Goal: Information Seeking & Learning: Learn about a topic

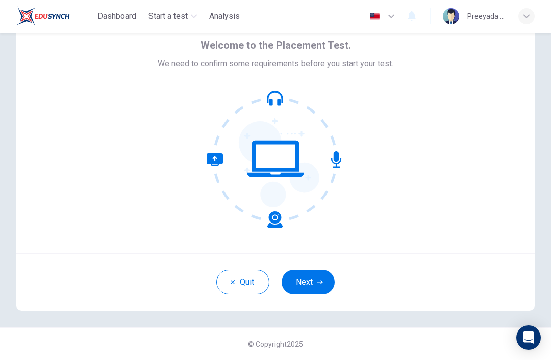
scroll to position [44, 0]
click at [327, 280] on button "Next" at bounding box center [307, 282] width 53 height 24
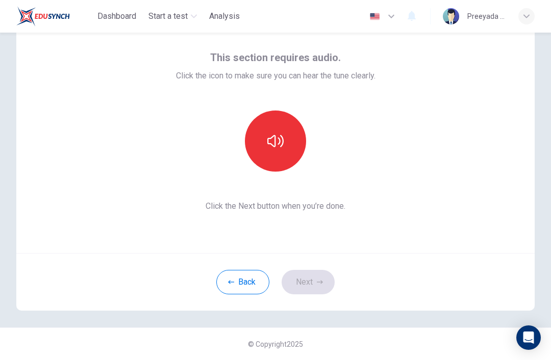
click at [285, 146] on button "button" at bounding box center [275, 141] width 61 height 61
click at [284, 148] on button "button" at bounding box center [275, 141] width 61 height 61
click at [278, 141] on icon "button" at bounding box center [275, 141] width 16 height 16
click at [292, 134] on button "button" at bounding box center [275, 141] width 61 height 61
click at [291, 134] on button "button" at bounding box center [275, 141] width 61 height 61
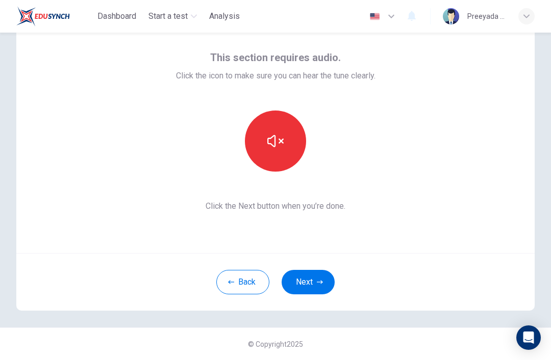
click at [276, 134] on icon "button" at bounding box center [275, 141] width 16 height 16
click at [284, 147] on button "button" at bounding box center [275, 141] width 61 height 61
click at [295, 143] on button "button" at bounding box center [275, 141] width 61 height 61
click at [283, 140] on button "button" at bounding box center [275, 141] width 61 height 61
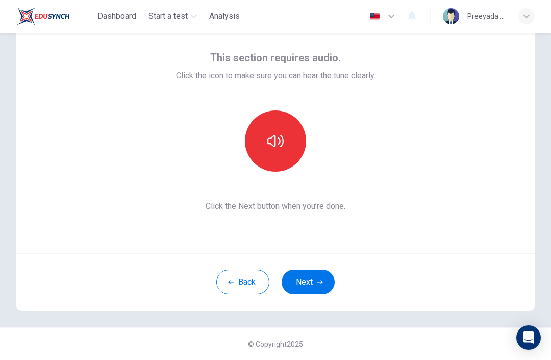
click at [280, 143] on icon "button" at bounding box center [275, 141] width 16 height 12
click at [282, 141] on icon "button" at bounding box center [275, 141] width 16 height 16
click at [303, 152] on button "button" at bounding box center [275, 141] width 61 height 61
click at [296, 152] on button "button" at bounding box center [275, 141] width 61 height 61
click at [305, 127] on div at bounding box center [275, 141] width 110 height 61
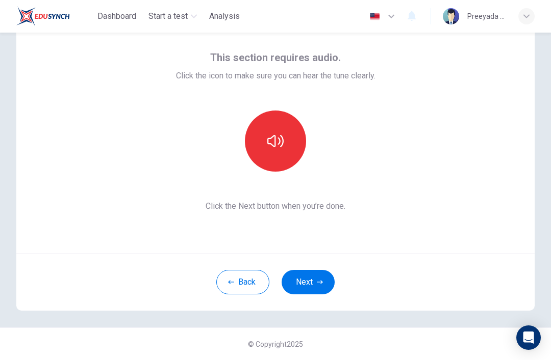
click at [287, 136] on button "button" at bounding box center [275, 141] width 61 height 61
click at [286, 143] on button "button" at bounding box center [275, 141] width 61 height 61
click at [289, 138] on button "button" at bounding box center [275, 141] width 61 height 61
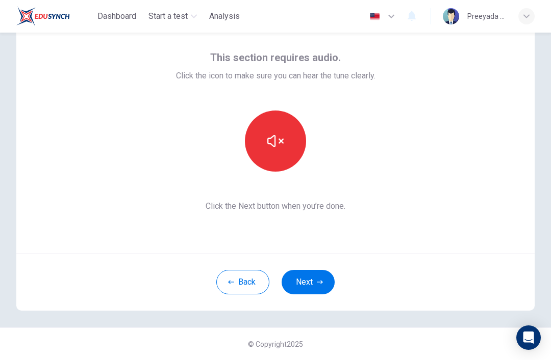
click at [302, 139] on button "button" at bounding box center [275, 141] width 61 height 61
click at [302, 138] on button "button" at bounding box center [275, 141] width 61 height 61
click at [282, 148] on icon "button" at bounding box center [275, 141] width 16 height 16
click at [321, 281] on icon "button" at bounding box center [320, 282] width 6 height 6
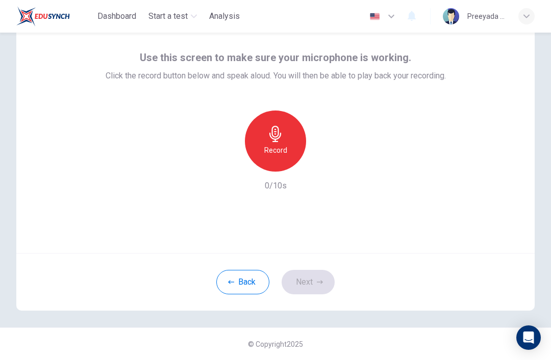
click at [282, 177] on div "Record 0/10s" at bounding box center [276, 152] width 340 height 82
click at [282, 163] on div "Record" at bounding box center [275, 141] width 61 height 61
click at [320, 162] on icon "button" at bounding box center [322, 164] width 10 height 10
click at [233, 160] on div "button" at bounding box center [228, 164] width 16 height 16
click at [238, 283] on button "Back" at bounding box center [242, 282] width 53 height 24
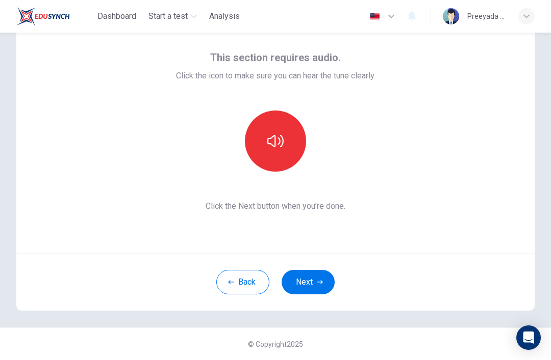
click at [274, 153] on button "button" at bounding box center [275, 141] width 61 height 61
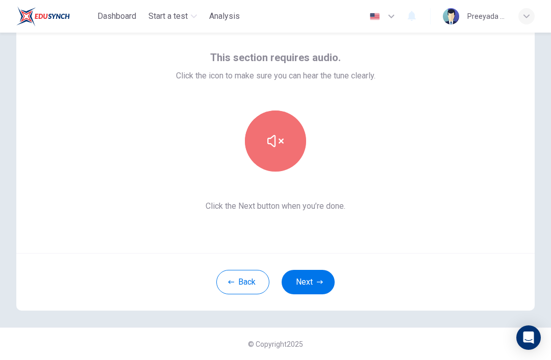
click at [294, 154] on button "button" at bounding box center [275, 141] width 61 height 61
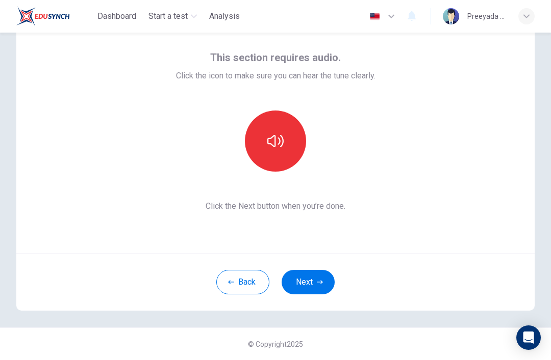
click at [266, 197] on div "This section requires audio. Click the icon to make sure you can hear the tune …" at bounding box center [275, 130] width 199 height 163
click at [295, 278] on button "Next" at bounding box center [307, 282] width 53 height 24
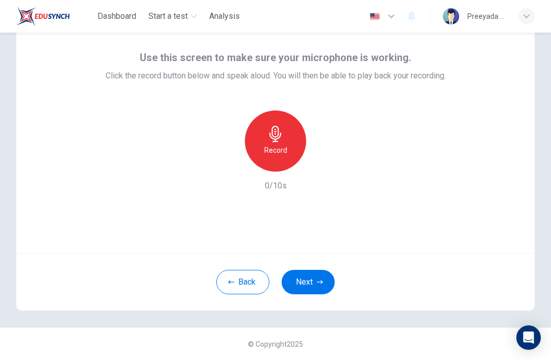
click at [273, 145] on h6 "Record" at bounding box center [275, 150] width 23 height 12
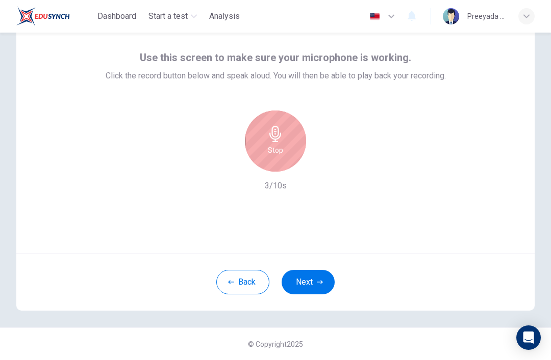
click at [257, 143] on div "Stop" at bounding box center [275, 141] width 61 height 61
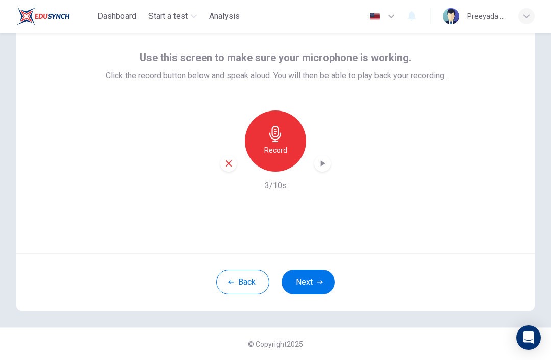
click at [326, 167] on icon "button" at bounding box center [322, 164] width 10 height 10
click at [325, 168] on icon "button" at bounding box center [322, 164] width 10 height 10
click at [303, 276] on button "Next" at bounding box center [307, 282] width 53 height 24
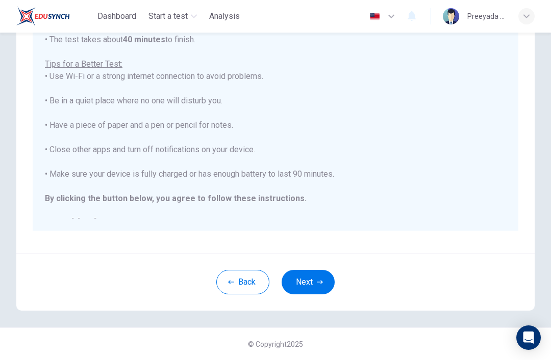
scroll to position [174, 0]
click at [302, 285] on button "Next" at bounding box center [307, 282] width 53 height 24
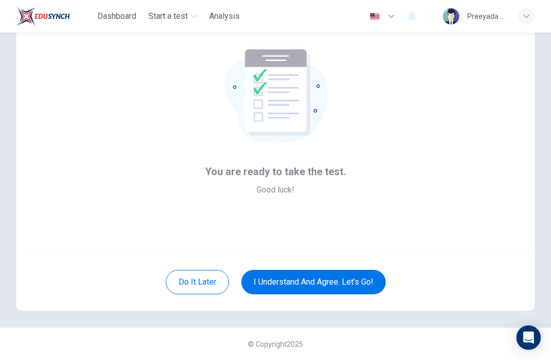
click at [285, 270] on button "I understand and agree. Let’s go!" at bounding box center [313, 282] width 144 height 24
click at [254, 270] on button "I understand and agree. Let’s go!" at bounding box center [313, 282] width 144 height 24
click at [257, 270] on button "I understand and agree. Let’s go!" at bounding box center [313, 282] width 144 height 24
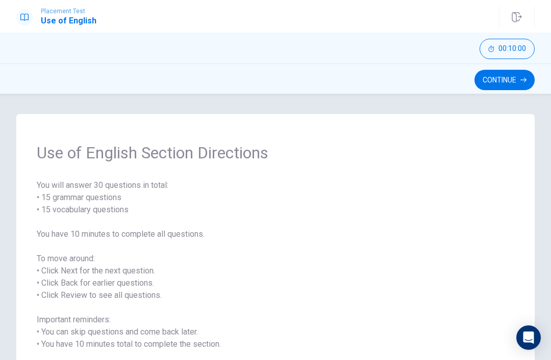
click at [526, 88] on button "Continue" at bounding box center [504, 80] width 60 height 20
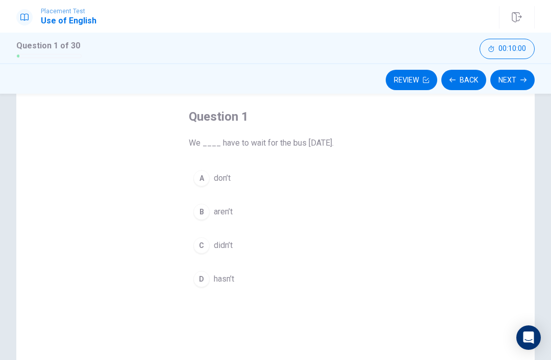
scroll to position [48, 0]
click at [209, 174] on div "A" at bounding box center [201, 177] width 16 height 16
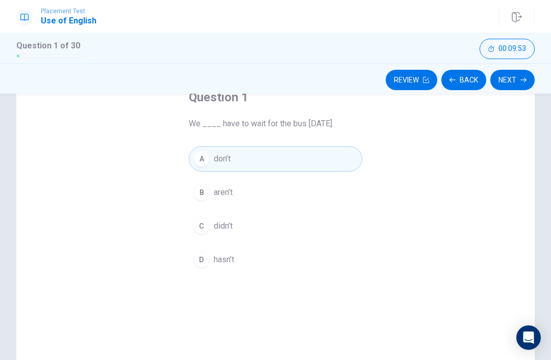
scroll to position [66, 0]
click at [525, 84] on button "Next" at bounding box center [512, 80] width 44 height 20
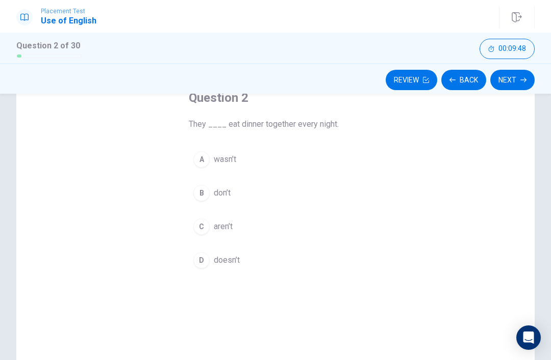
click at [208, 254] on button "D doesn’t" at bounding box center [275, 260] width 173 height 25
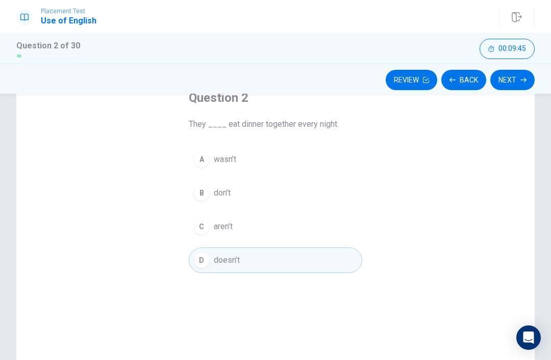
click at [521, 81] on icon "button" at bounding box center [523, 80] width 6 height 6
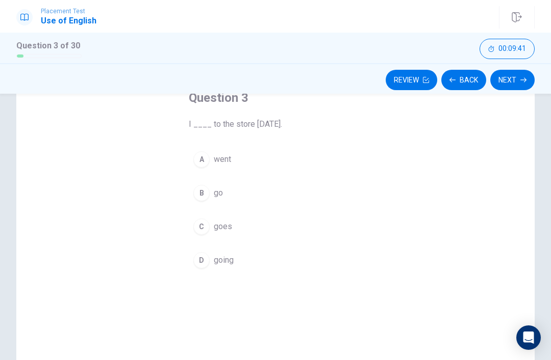
click at [210, 170] on button "A went" at bounding box center [275, 159] width 173 height 25
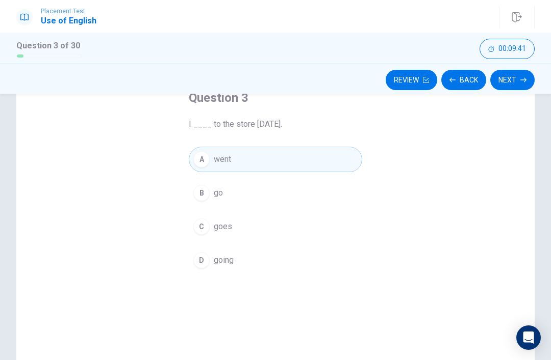
click at [519, 83] on button "Next" at bounding box center [512, 80] width 44 height 20
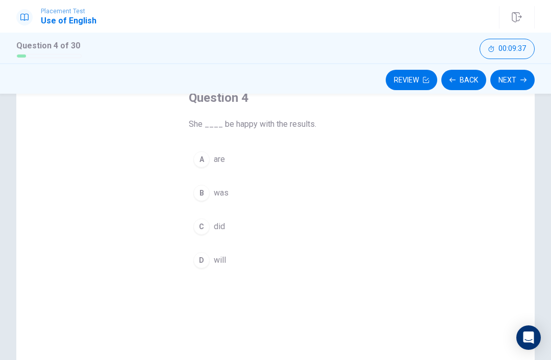
click at [526, 84] on button "Next" at bounding box center [512, 80] width 44 height 20
click at [468, 79] on button "Back" at bounding box center [463, 80] width 45 height 20
click at [202, 193] on div "B" at bounding box center [201, 193] width 16 height 16
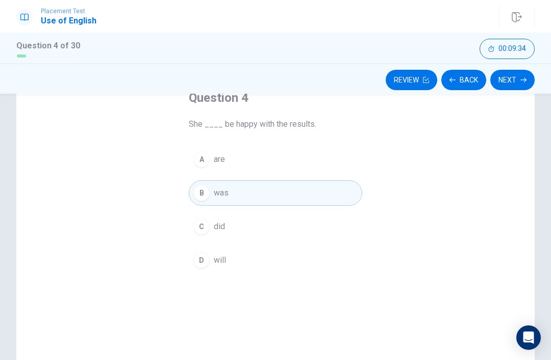
click at [519, 76] on button "Next" at bounding box center [512, 80] width 44 height 20
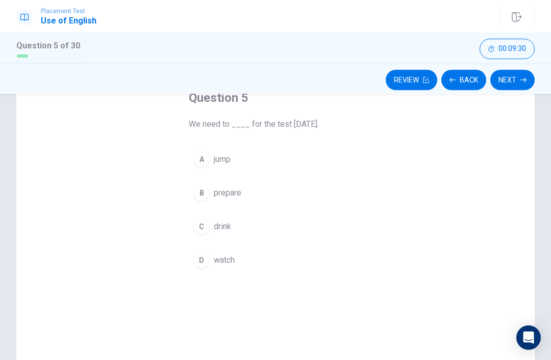
click at [201, 194] on div "B" at bounding box center [201, 193] width 16 height 16
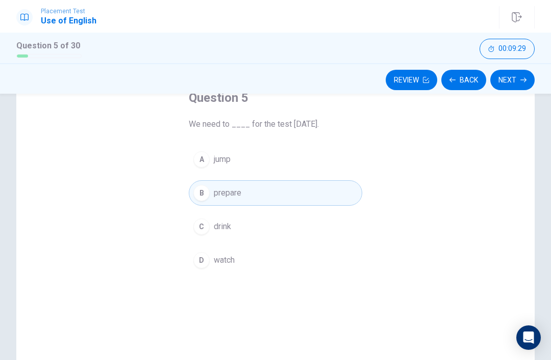
click at [521, 87] on button "Next" at bounding box center [512, 80] width 44 height 20
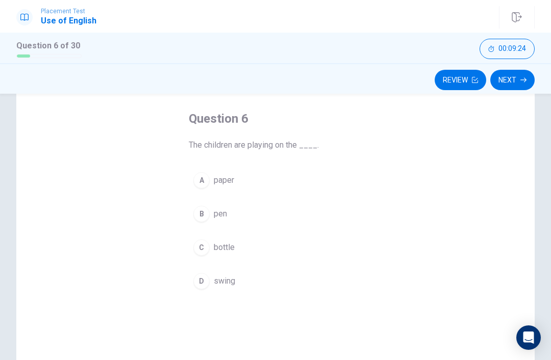
scroll to position [46, 0]
click at [221, 281] on span "swing" at bounding box center [224, 281] width 21 height 12
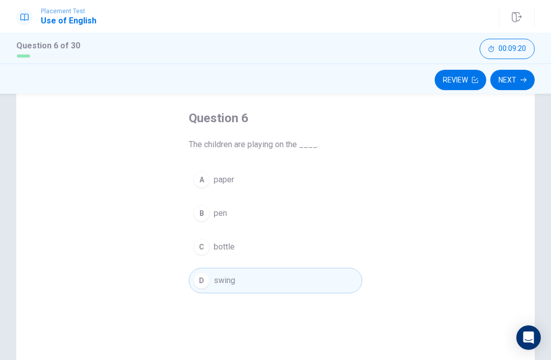
click at [516, 89] on button "Next" at bounding box center [512, 80] width 44 height 20
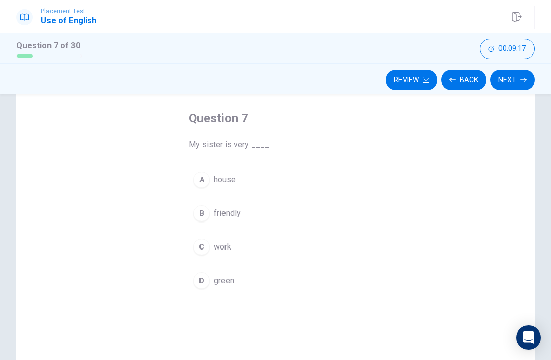
click at [202, 217] on div "B" at bounding box center [201, 213] width 16 height 16
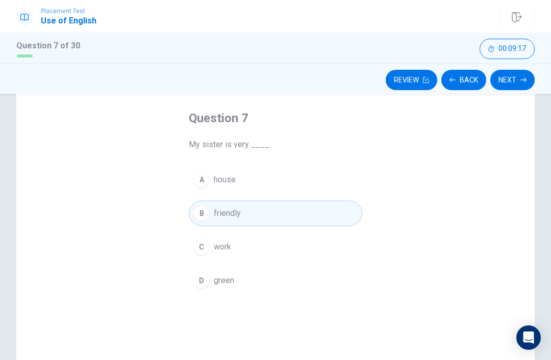
click at [525, 82] on icon "button" at bounding box center [523, 80] width 6 height 6
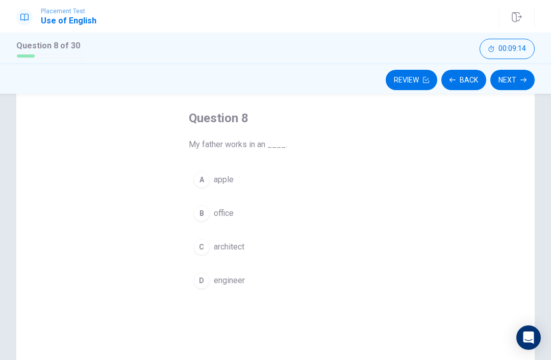
click at [202, 211] on div "B" at bounding box center [201, 213] width 16 height 16
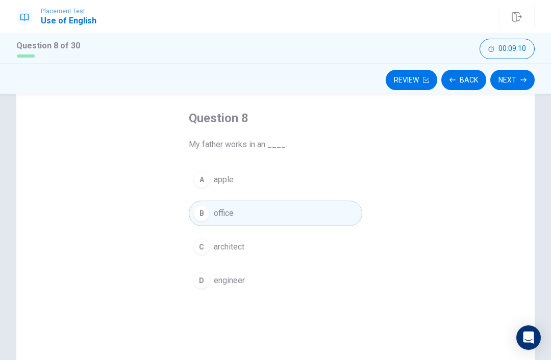
click at [520, 81] on button "Next" at bounding box center [512, 80] width 44 height 20
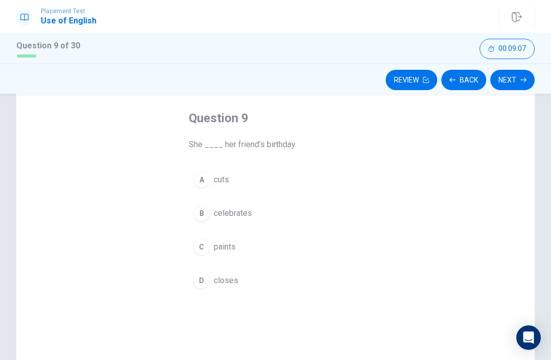
click at [402, 214] on div "Question 9 She ____ her friend’s birthday. A cuts B celebrates C paints D closes" at bounding box center [275, 245] width 518 height 354
click at [326, 214] on button "B celebrates" at bounding box center [275, 213] width 173 height 25
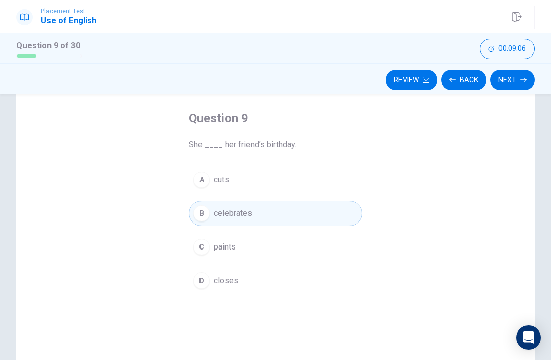
click at [518, 83] on button "Next" at bounding box center [512, 80] width 44 height 20
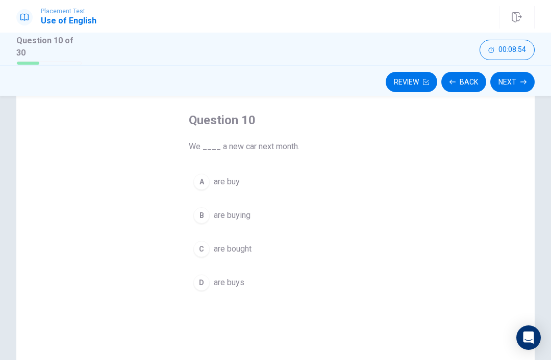
click at [200, 180] on div "A" at bounding box center [201, 182] width 16 height 16
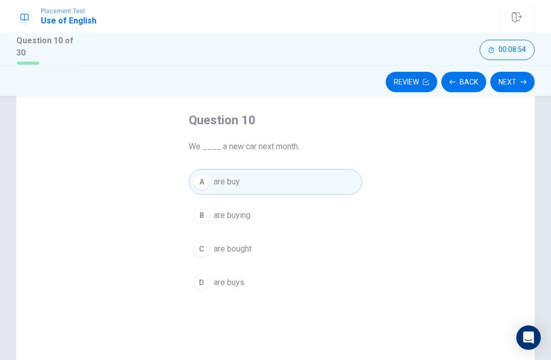
click at [203, 214] on div "B" at bounding box center [201, 216] width 16 height 16
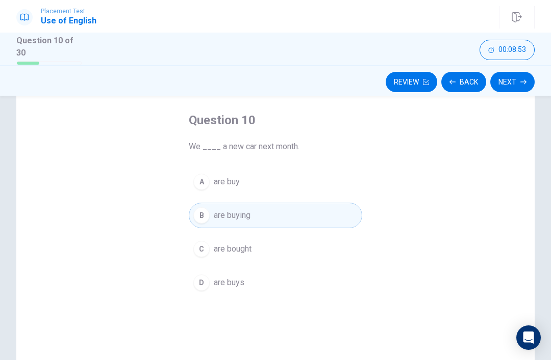
click at [511, 80] on button "Next" at bounding box center [512, 82] width 44 height 20
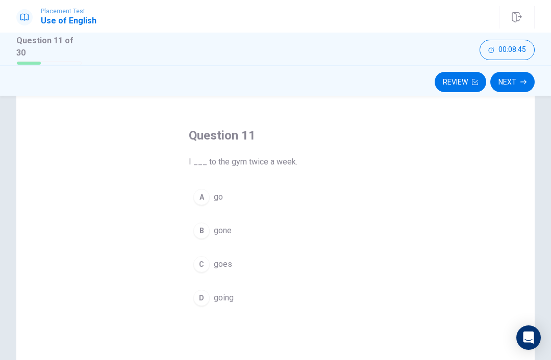
scroll to position [39, 0]
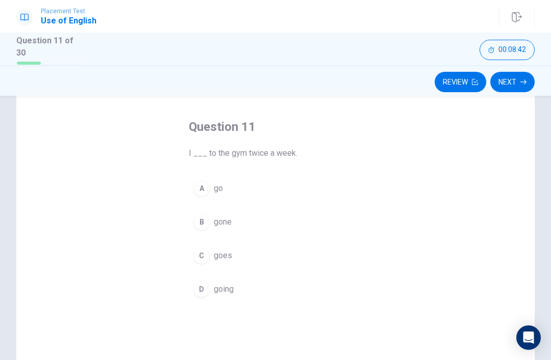
click at [418, 187] on div "Question 11 I ___ to the gym twice a week. A go B gone C goes D going" at bounding box center [275, 254] width 518 height 354
click at [385, 194] on div "Question 11 I ___ to the gym twice a week. A go B gone C goes D going" at bounding box center [275, 254] width 518 height 354
click at [211, 182] on button "A go" at bounding box center [275, 188] width 173 height 25
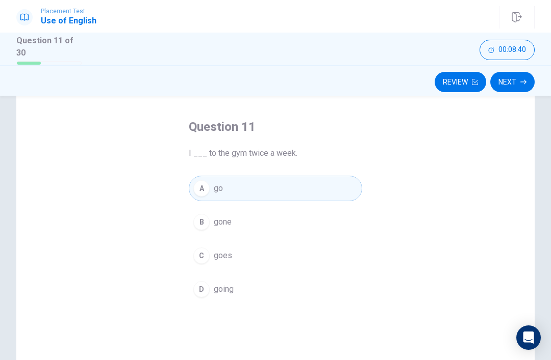
click at [515, 85] on button "Next" at bounding box center [512, 82] width 44 height 20
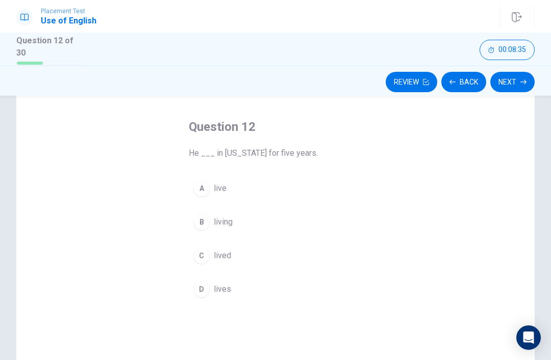
click at [250, 183] on button "A live" at bounding box center [275, 188] width 173 height 25
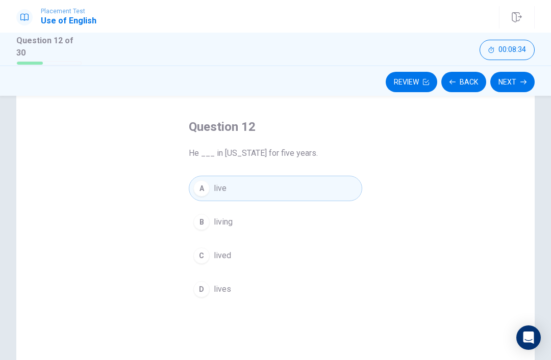
click at [212, 297] on button "D lives" at bounding box center [275, 289] width 173 height 25
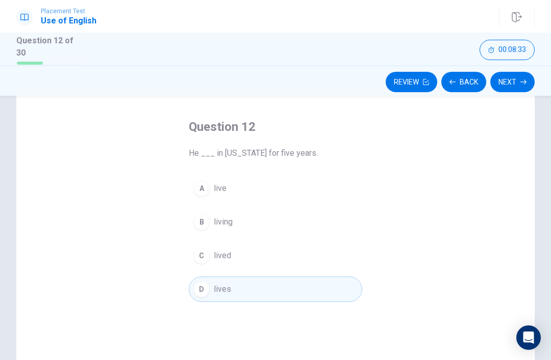
click at [521, 81] on icon "button" at bounding box center [523, 82] width 6 height 6
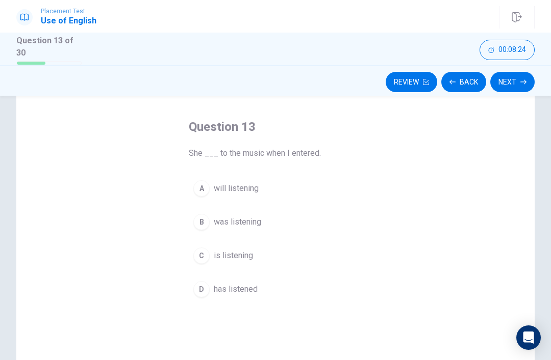
click at [223, 261] on button "C is listening" at bounding box center [275, 255] width 173 height 25
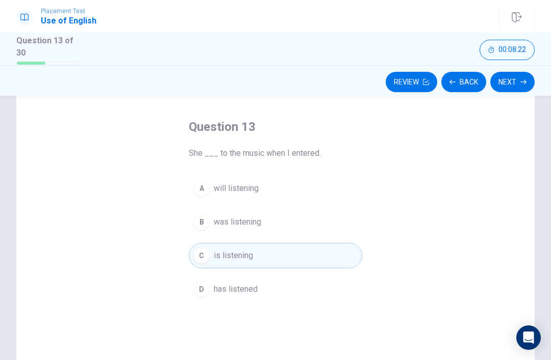
click at [508, 89] on button "Next" at bounding box center [512, 82] width 44 height 20
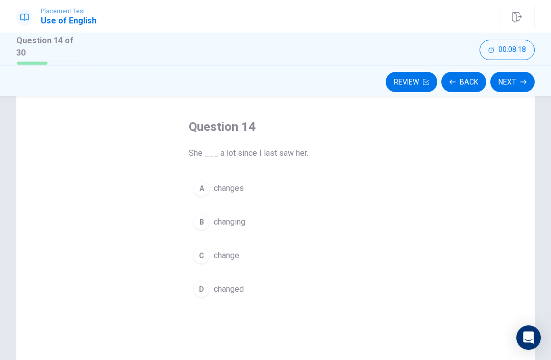
click at [356, 195] on button "A changes" at bounding box center [275, 188] width 173 height 25
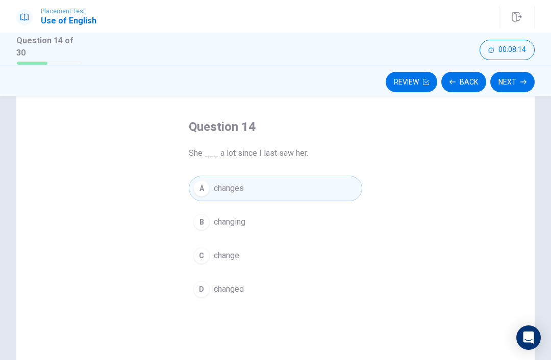
click at [281, 291] on button "D changed" at bounding box center [275, 289] width 173 height 25
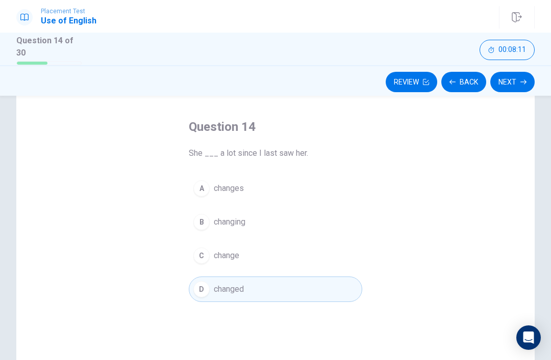
click at [277, 191] on button "A changes" at bounding box center [275, 188] width 173 height 25
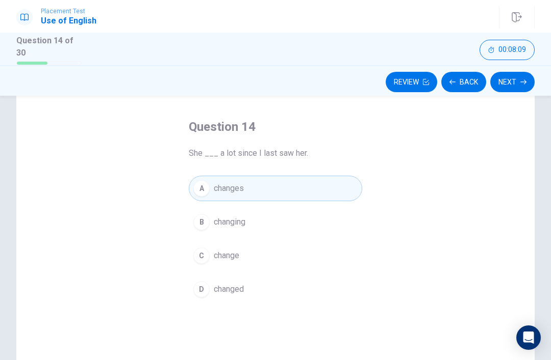
click at [247, 299] on button "D changed" at bounding box center [275, 289] width 173 height 25
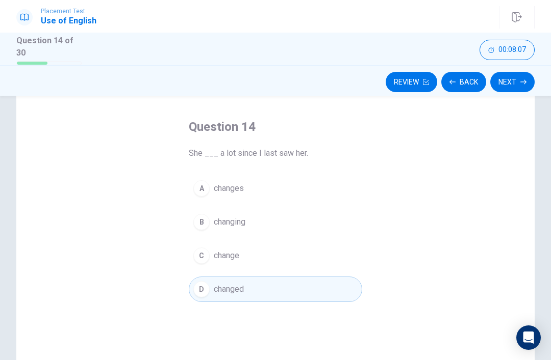
click at [518, 89] on button "Next" at bounding box center [512, 82] width 44 height 20
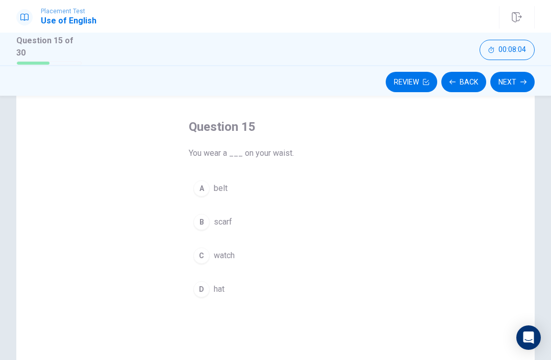
click at [337, 193] on button "A belt" at bounding box center [275, 188] width 173 height 25
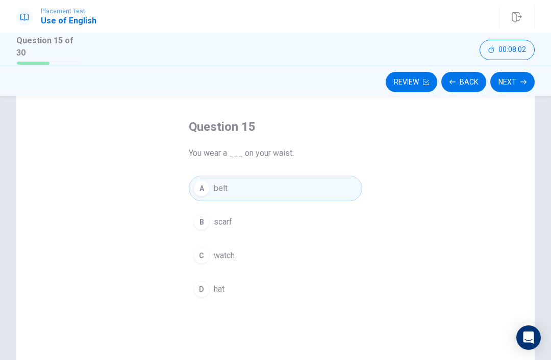
click at [512, 88] on button "Next" at bounding box center [512, 82] width 44 height 20
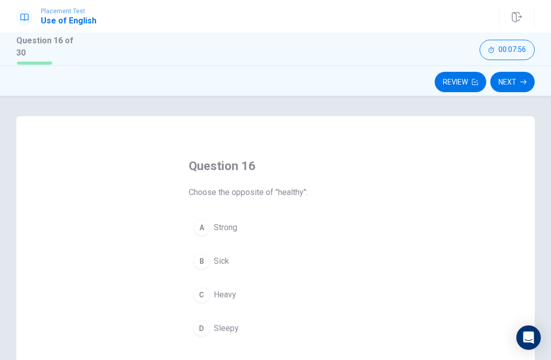
scroll to position [36, 0]
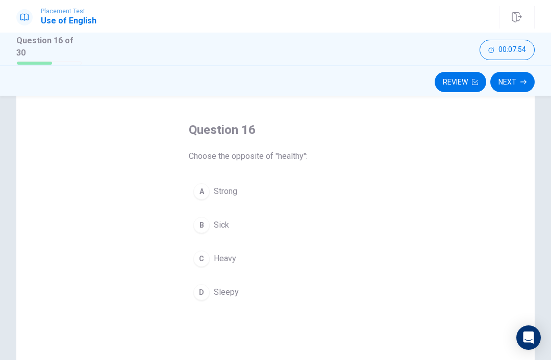
click at [309, 226] on button "B Sick" at bounding box center [275, 225] width 173 height 25
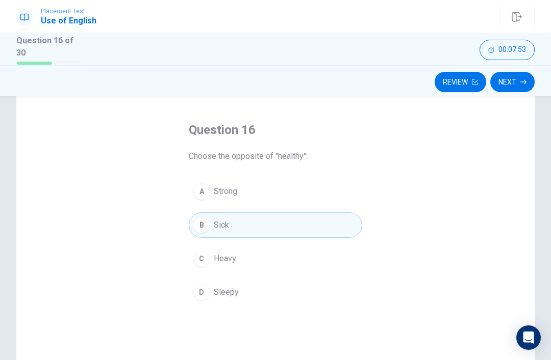
click at [520, 90] on button "Next" at bounding box center [512, 82] width 44 height 20
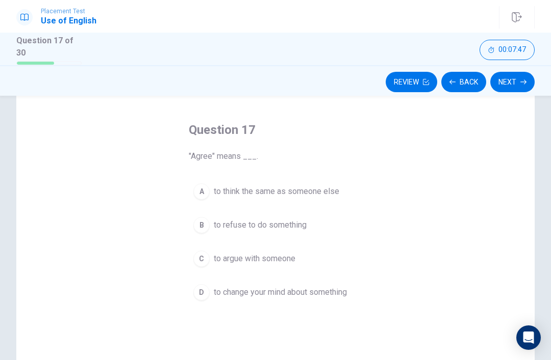
click at [336, 201] on button "A to think the same as someone else" at bounding box center [275, 191] width 173 height 25
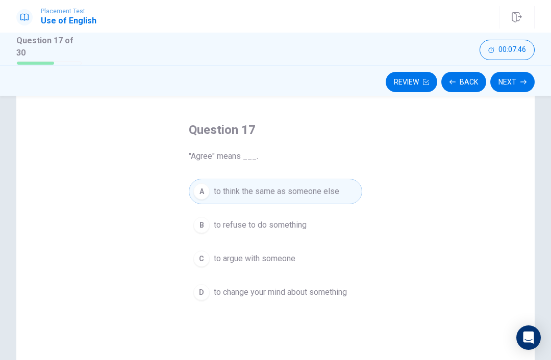
click at [528, 86] on button "Next" at bounding box center [512, 82] width 44 height 20
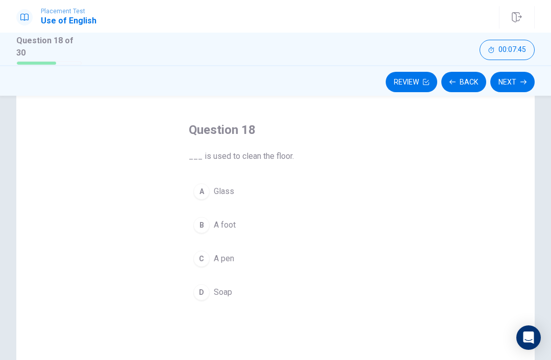
click at [472, 81] on button "Back" at bounding box center [463, 82] width 45 height 20
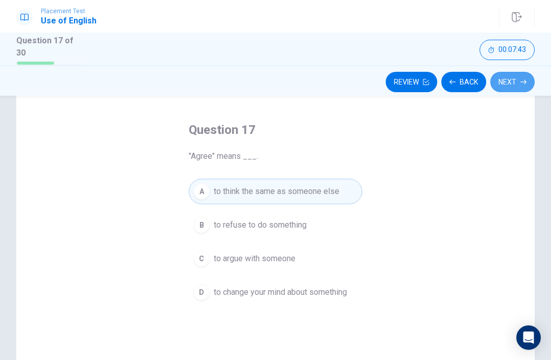
click at [516, 84] on button "Next" at bounding box center [512, 82] width 44 height 20
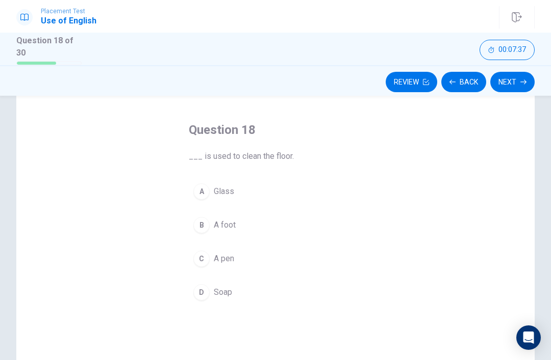
click at [252, 295] on button "D Soap" at bounding box center [275, 292] width 173 height 25
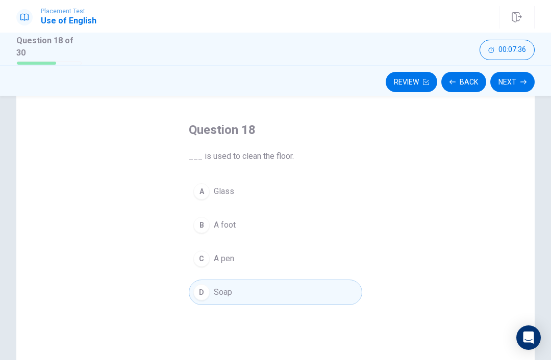
click at [512, 82] on button "Next" at bounding box center [512, 82] width 44 height 20
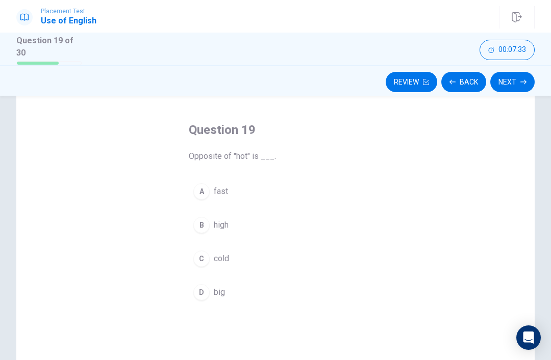
click at [268, 257] on button "C cold" at bounding box center [275, 258] width 173 height 25
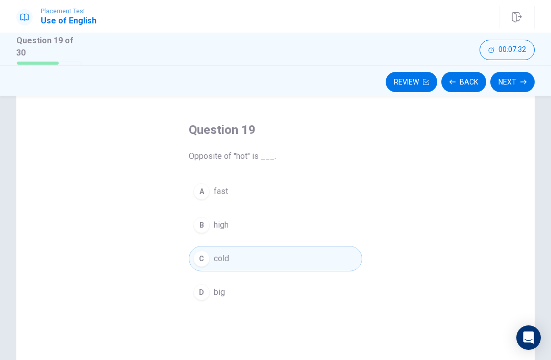
click at [498, 77] on button "Next" at bounding box center [512, 82] width 44 height 20
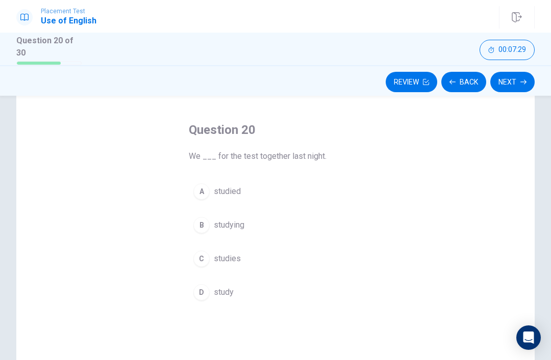
click at [304, 265] on button "C studies" at bounding box center [275, 258] width 173 height 25
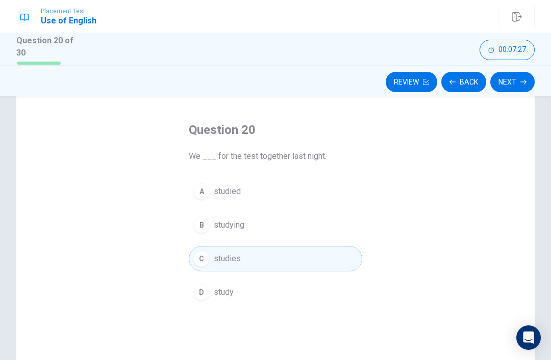
click at [520, 86] on button "Next" at bounding box center [512, 82] width 44 height 20
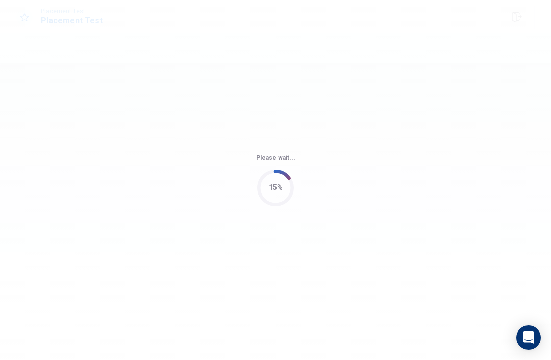
scroll to position [0, 0]
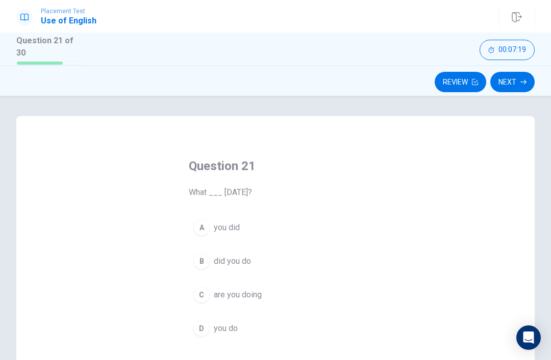
click at [279, 268] on button "B did you do" at bounding box center [275, 261] width 173 height 25
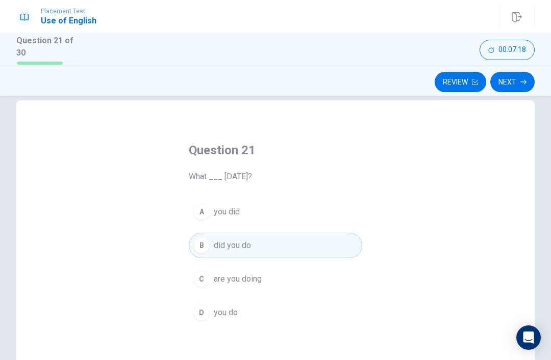
scroll to position [16, 0]
click at [516, 84] on button "Next" at bounding box center [512, 82] width 44 height 20
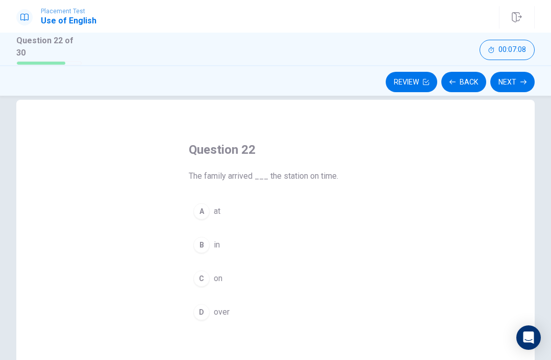
click at [207, 205] on div "A" at bounding box center [201, 211] width 16 height 16
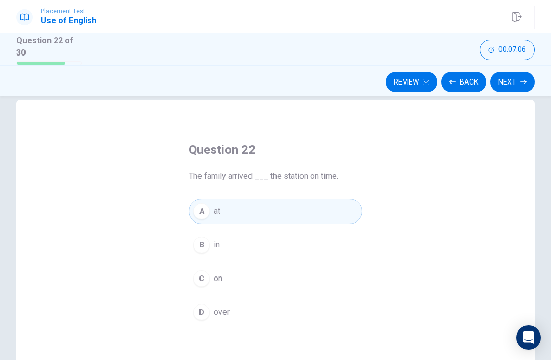
click at [506, 83] on button "Next" at bounding box center [512, 82] width 44 height 20
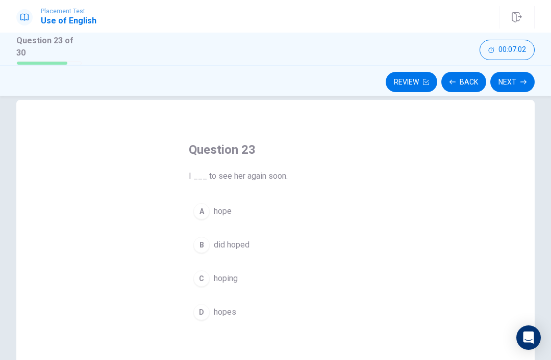
click at [212, 214] on button "A hope" at bounding box center [275, 211] width 173 height 25
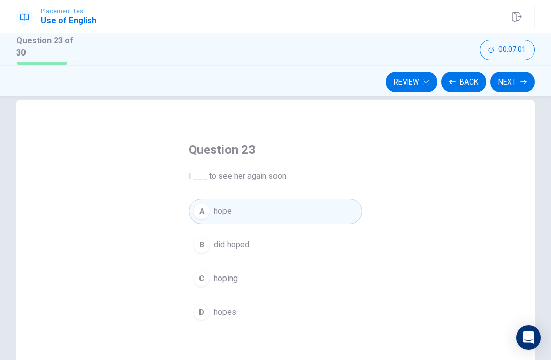
click at [522, 85] on button "Next" at bounding box center [512, 82] width 44 height 20
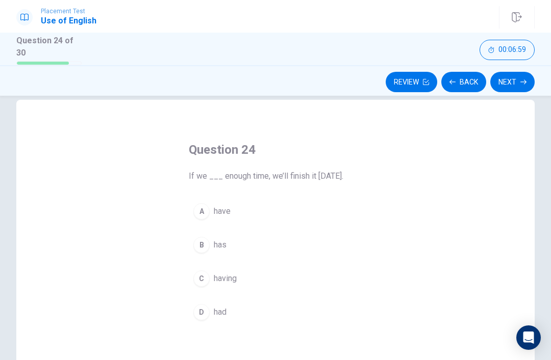
click at [313, 221] on button "A have" at bounding box center [275, 211] width 173 height 25
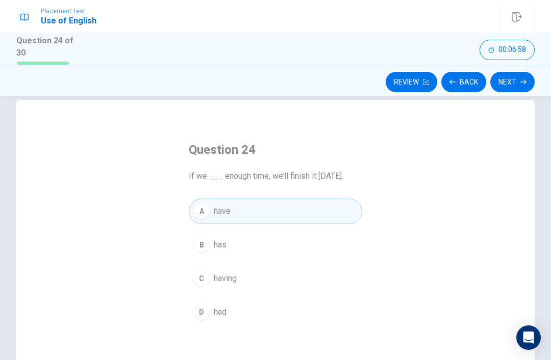
click at [521, 84] on button "Next" at bounding box center [512, 82] width 44 height 20
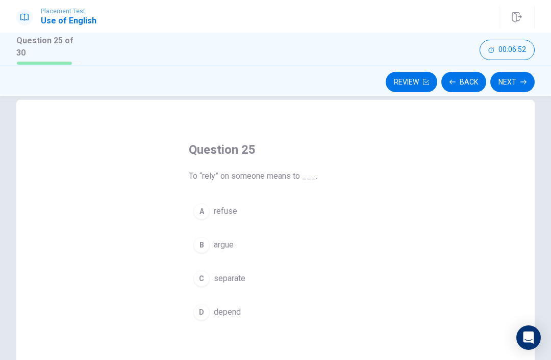
click at [286, 247] on button "B argue" at bounding box center [275, 244] width 173 height 25
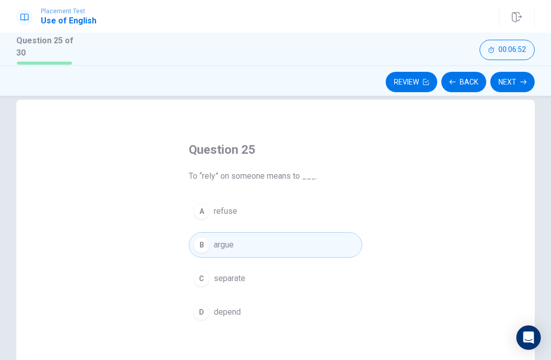
click at [515, 81] on button "Next" at bounding box center [512, 82] width 44 height 20
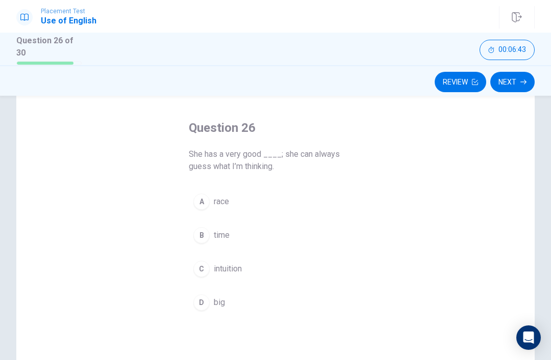
scroll to position [42, 0]
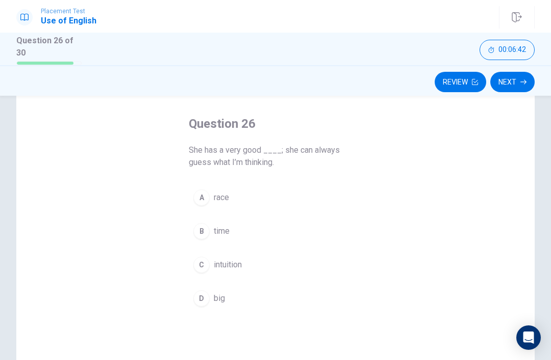
click at [300, 265] on button "C intuition" at bounding box center [275, 264] width 173 height 25
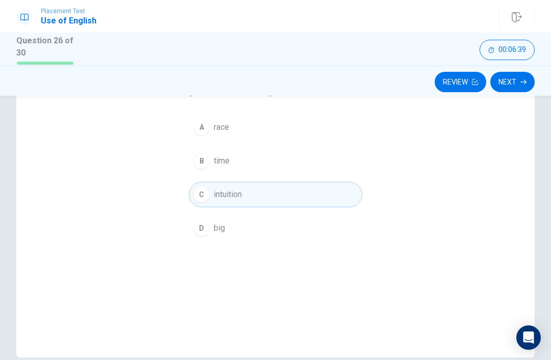
scroll to position [95, 0]
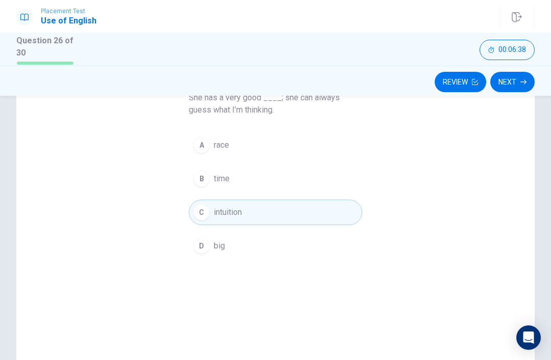
click at [519, 81] on button "Next" at bounding box center [512, 82] width 44 height 20
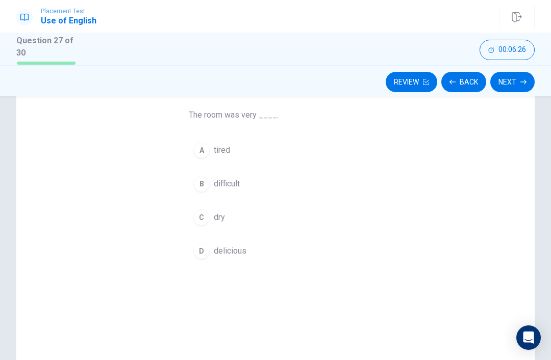
scroll to position [77, 0]
click at [193, 226] on button "C dry" at bounding box center [275, 217] width 173 height 25
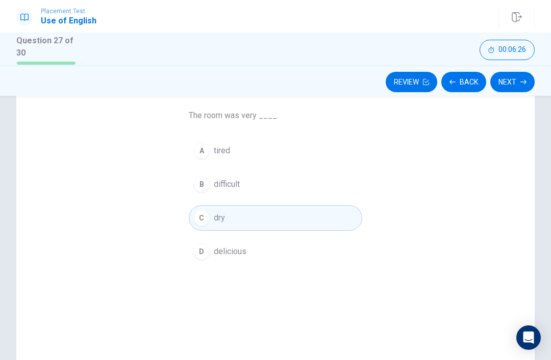
click at [196, 229] on div "A tired B difficult C dry D delicious" at bounding box center [275, 201] width 173 height 126
click at [515, 85] on button "Next" at bounding box center [512, 82] width 44 height 20
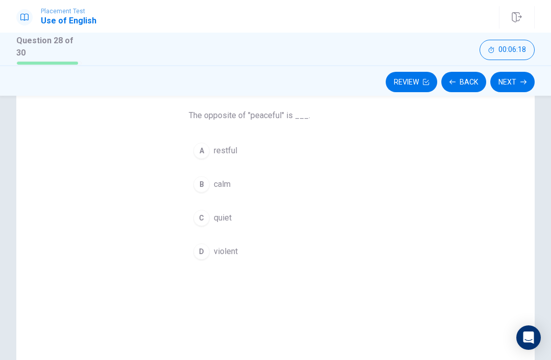
click at [278, 160] on button "A restful" at bounding box center [275, 150] width 173 height 25
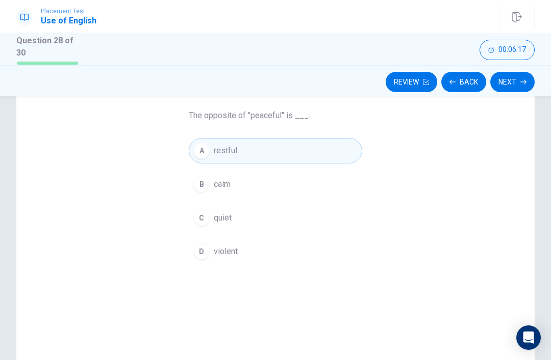
click at [517, 85] on button "Next" at bounding box center [512, 82] width 44 height 20
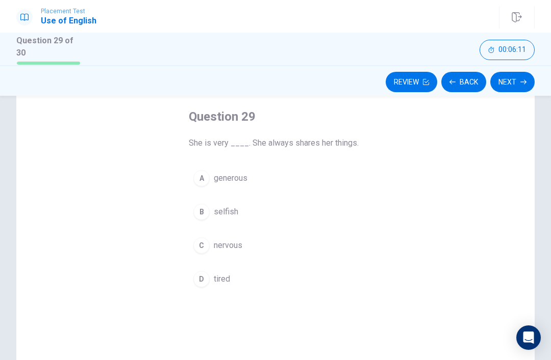
scroll to position [50, 0]
click at [266, 180] on button "A generous" at bounding box center [275, 177] width 173 height 25
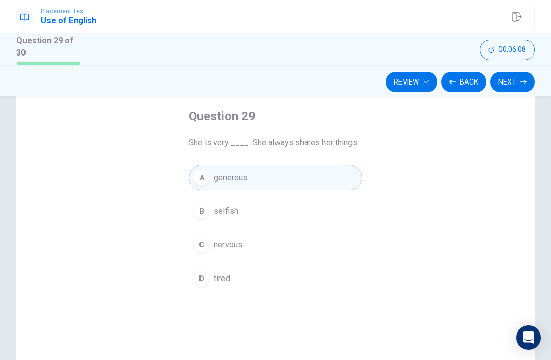
click at [523, 84] on button "Next" at bounding box center [512, 82] width 44 height 20
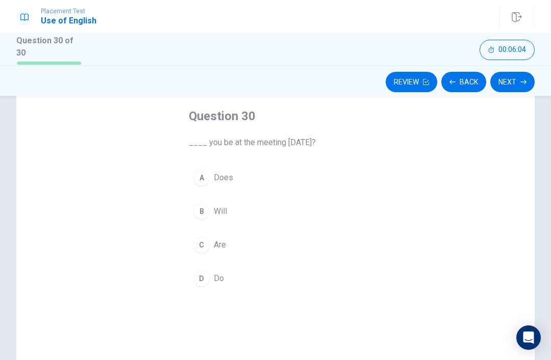
click at [272, 215] on button "B Will" at bounding box center [275, 211] width 173 height 25
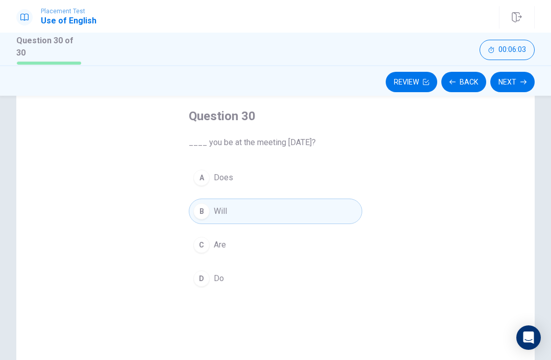
click at [517, 85] on button "Next" at bounding box center [512, 82] width 44 height 20
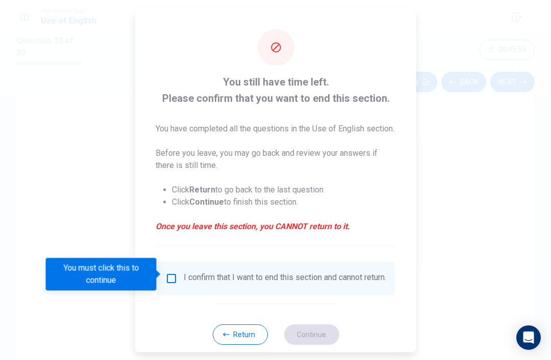
click at [247, 345] on button "Return" at bounding box center [239, 334] width 55 height 20
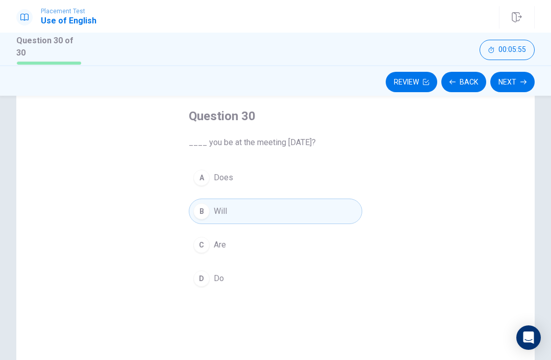
click at [470, 87] on button "Back" at bounding box center [463, 82] width 45 height 20
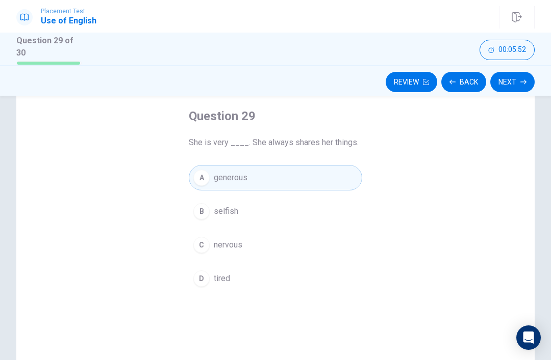
click at [468, 86] on button "Back" at bounding box center [463, 82] width 45 height 20
click at [473, 76] on button "Back" at bounding box center [463, 82] width 45 height 20
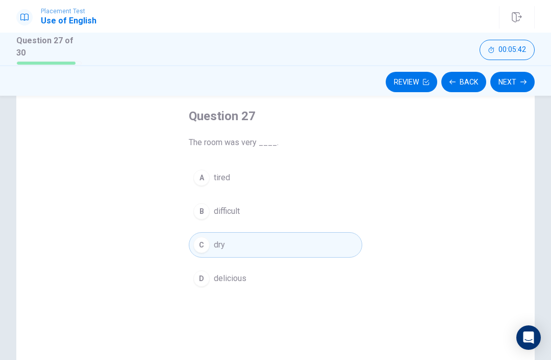
click at [271, 213] on button "B difficult" at bounding box center [275, 211] width 173 height 25
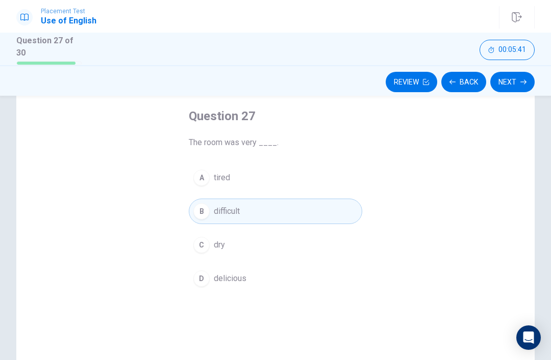
click at [289, 179] on button "A tired" at bounding box center [275, 177] width 173 height 25
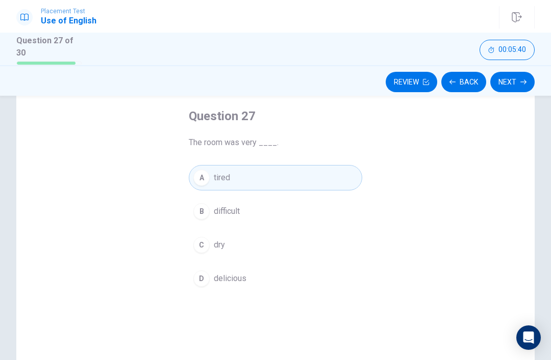
click at [268, 244] on button "C dry" at bounding box center [275, 244] width 173 height 25
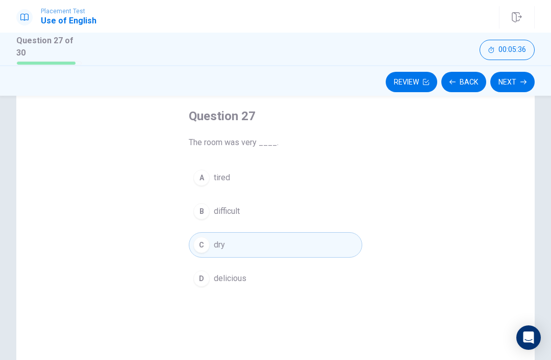
click at [407, 83] on button "Review" at bounding box center [410, 82] width 51 height 20
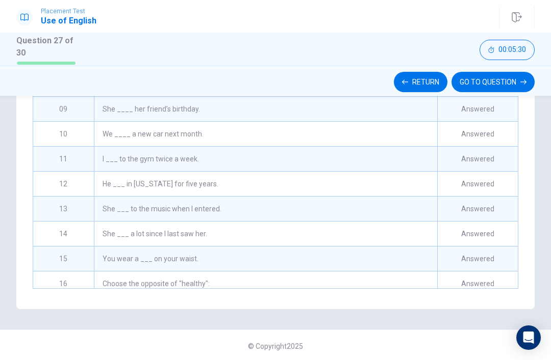
scroll to position [88, 0]
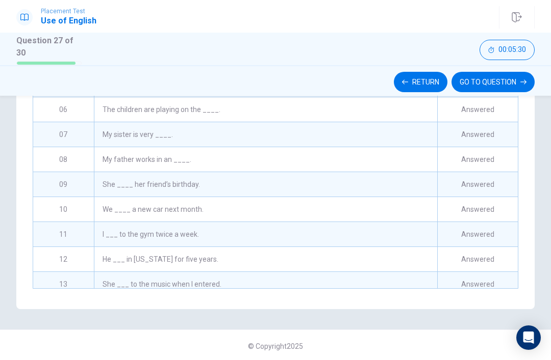
click at [523, 79] on icon "button" at bounding box center [523, 82] width 6 height 6
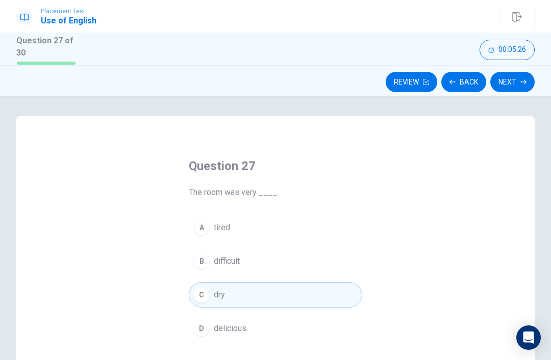
scroll to position [0, 0]
click at [415, 83] on button "Review" at bounding box center [410, 82] width 51 height 20
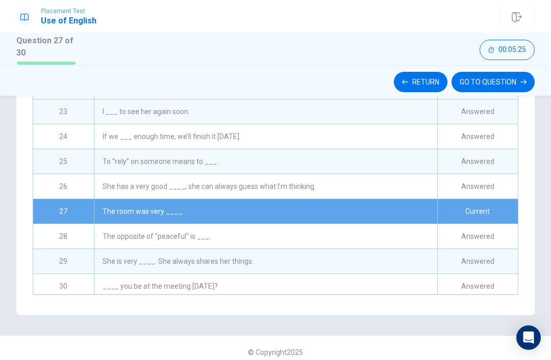
scroll to position [216, 0]
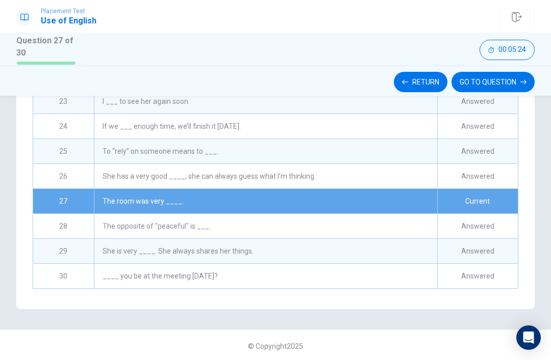
click at [479, 199] on div "Current" at bounding box center [477, 201] width 81 height 24
click at [520, 83] on button "GO TO QUESTION" at bounding box center [492, 82] width 83 height 20
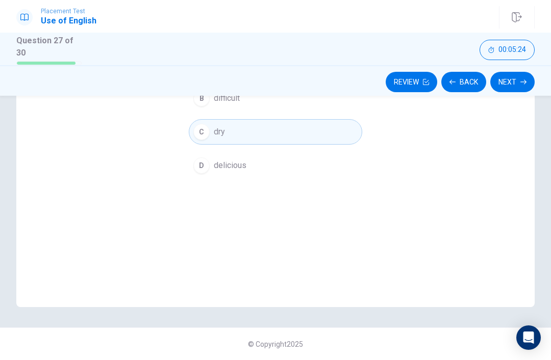
scroll to position [161, 0]
click at [314, 134] on button "C dry" at bounding box center [275, 133] width 173 height 25
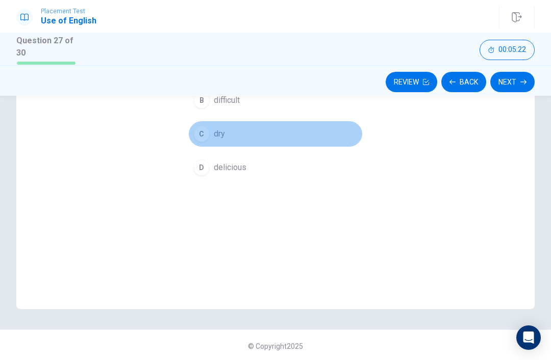
click at [213, 135] on button "C dry" at bounding box center [275, 133] width 173 height 25
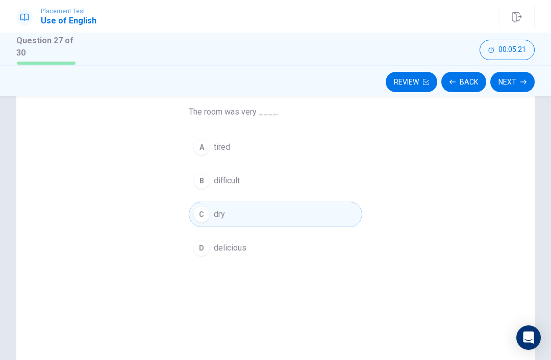
scroll to position [81, 0]
click at [422, 88] on button "Review" at bounding box center [410, 82] width 51 height 20
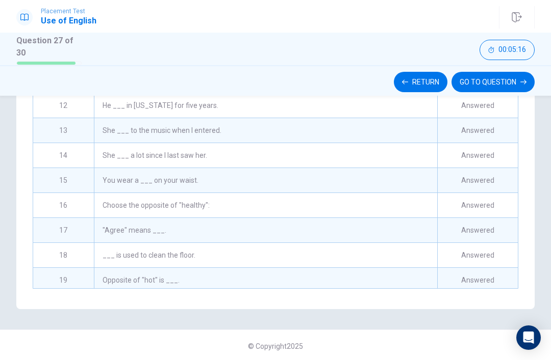
scroll to position [232, 0]
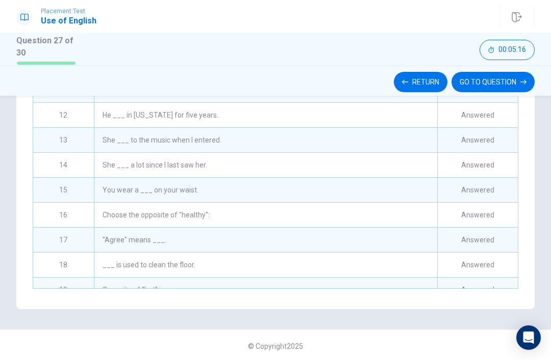
click at [521, 84] on button "GO TO QUESTION" at bounding box center [492, 82] width 83 height 20
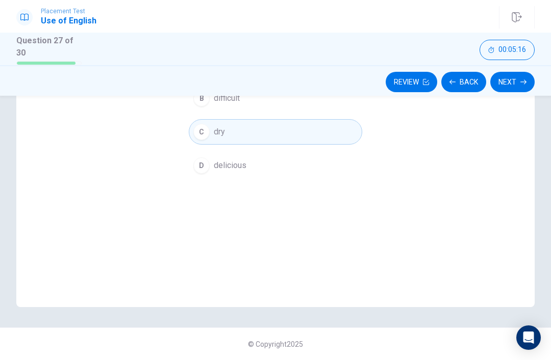
scroll to position [161, 0]
click at [469, 84] on button "Back" at bounding box center [463, 82] width 45 height 20
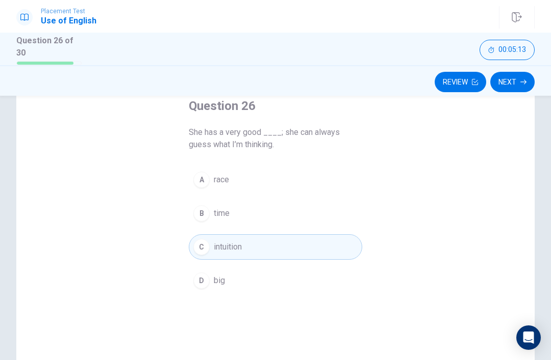
scroll to position [30, 0]
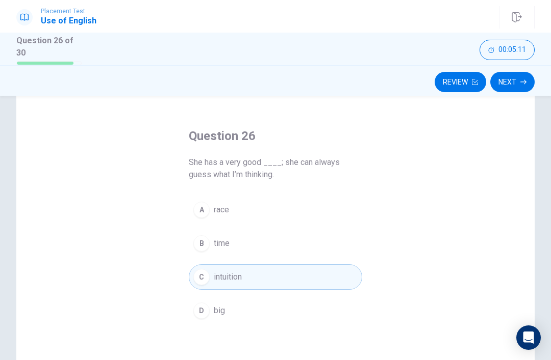
click at [470, 78] on button "Review" at bounding box center [459, 82] width 51 height 20
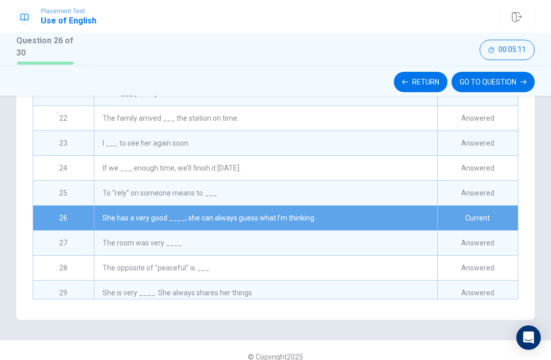
scroll to position [521, 0]
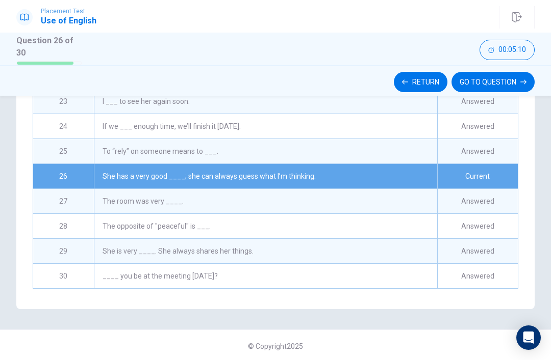
click at [498, 83] on button "GO TO QUESTION" at bounding box center [492, 82] width 83 height 20
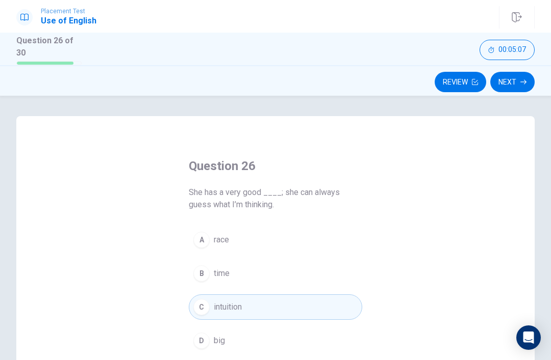
scroll to position [0, 0]
click at [526, 83] on button "Next" at bounding box center [512, 82] width 44 height 20
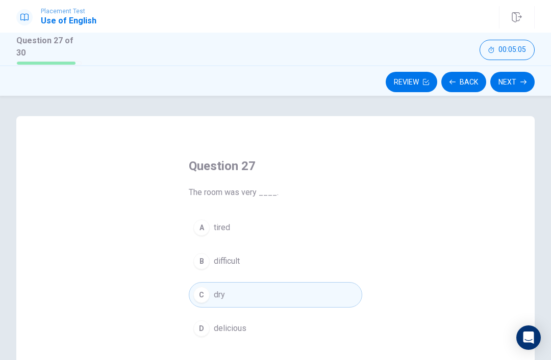
click at [468, 76] on button "Back" at bounding box center [463, 82] width 45 height 20
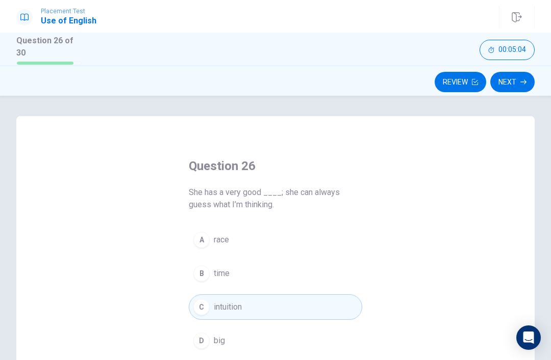
click at [521, 88] on button "Next" at bounding box center [512, 82] width 44 height 20
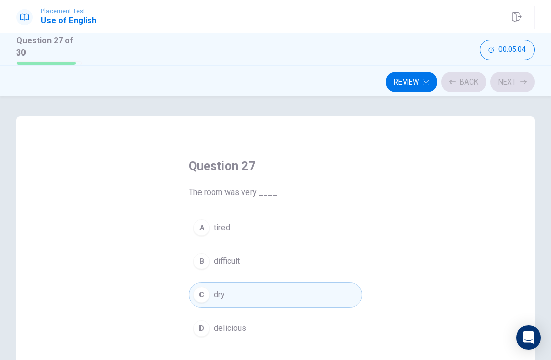
click at [521, 83] on div "Review Back Next" at bounding box center [275, 81] width 518 height 19
click at [520, 88] on button "Next" at bounding box center [512, 82] width 44 height 20
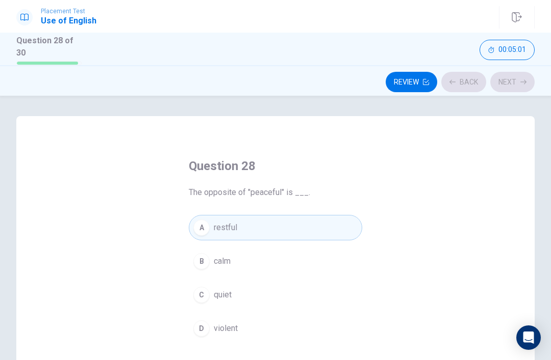
click at [521, 81] on div "Review Back Next" at bounding box center [275, 81] width 518 height 19
click at [525, 81] on icon "button" at bounding box center [523, 82] width 6 height 5
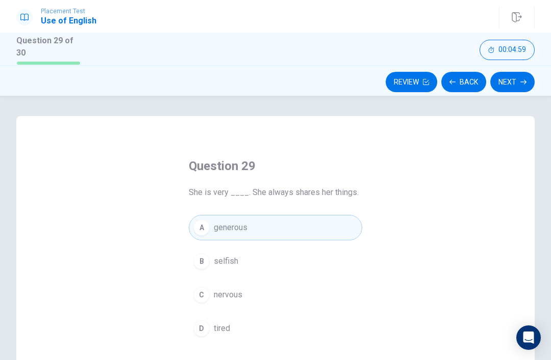
click at [522, 86] on button "Next" at bounding box center [512, 82] width 44 height 20
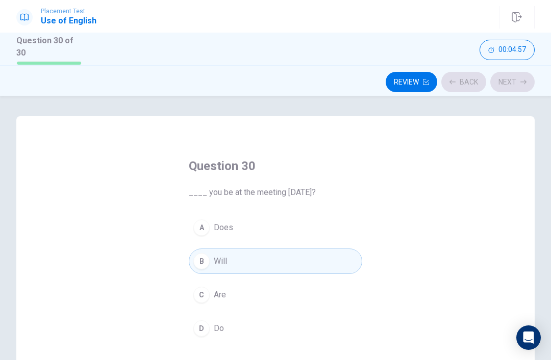
click at [532, 75] on button "Next" at bounding box center [512, 82] width 44 height 20
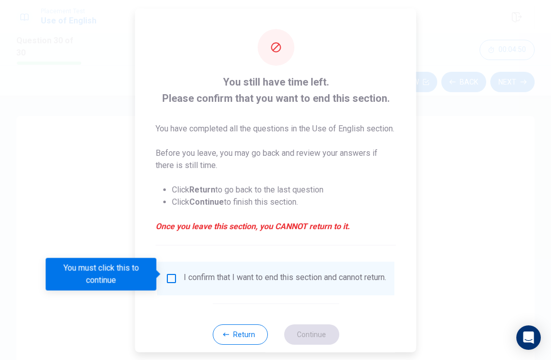
click at [239, 341] on button "Return" at bounding box center [239, 334] width 55 height 20
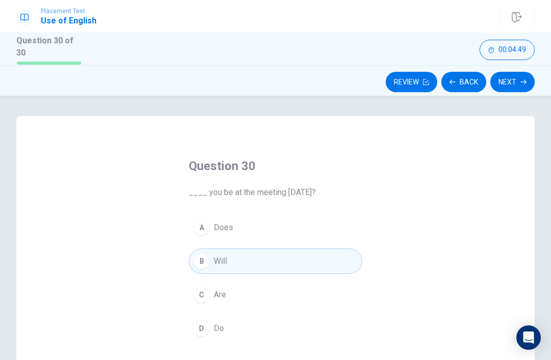
click at [475, 83] on button "Back" at bounding box center [463, 82] width 45 height 20
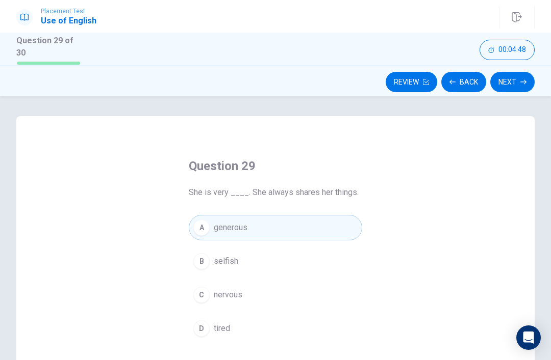
click at [464, 85] on button "Back" at bounding box center [463, 82] width 45 height 20
click at [465, 77] on button "Back" at bounding box center [463, 82] width 45 height 20
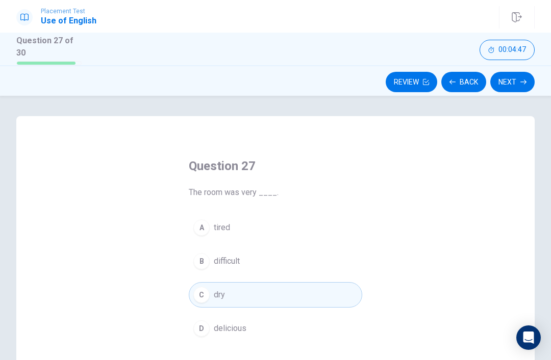
click at [475, 80] on button "Back" at bounding box center [463, 82] width 45 height 20
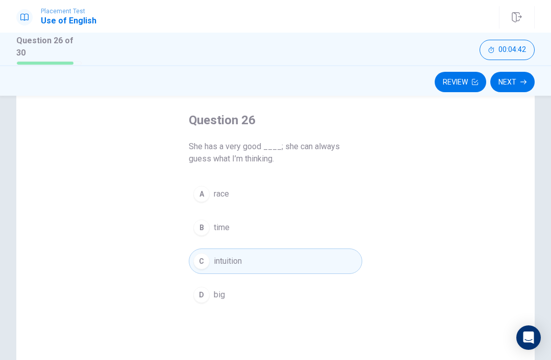
click at [465, 74] on button "Review" at bounding box center [459, 82] width 51 height 20
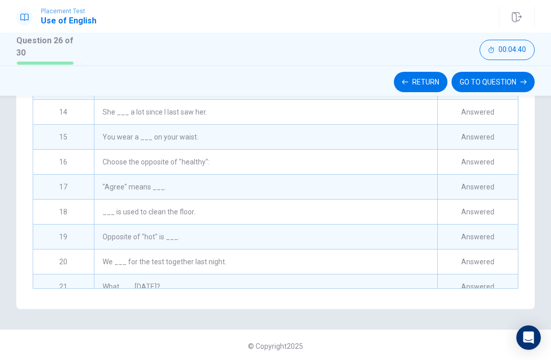
click at [483, 225] on div "Answered" at bounding box center [477, 237] width 81 height 24
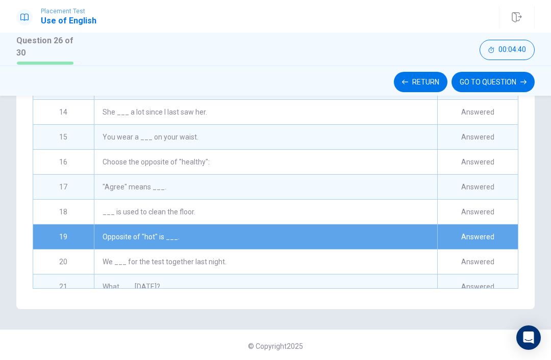
click at [511, 189] on div "Answered" at bounding box center [477, 187] width 81 height 24
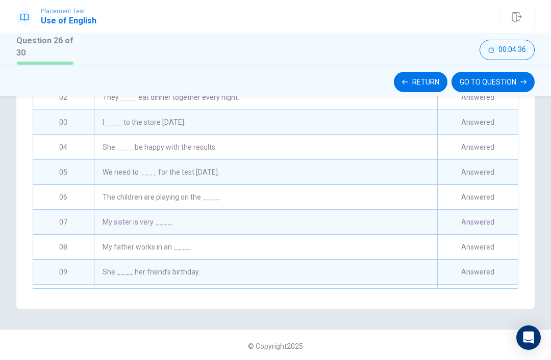
scroll to position [-1, 0]
click at [504, 142] on div "Answered" at bounding box center [477, 147] width 81 height 24
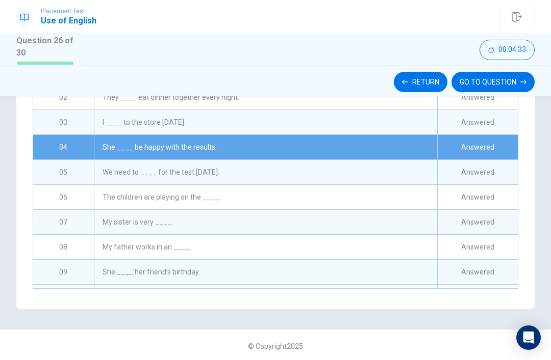
click at [418, 83] on button "Return" at bounding box center [421, 82] width 54 height 20
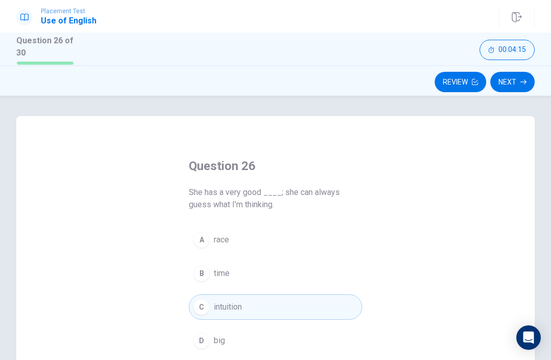
click at [532, 83] on button "Next" at bounding box center [512, 82] width 44 height 20
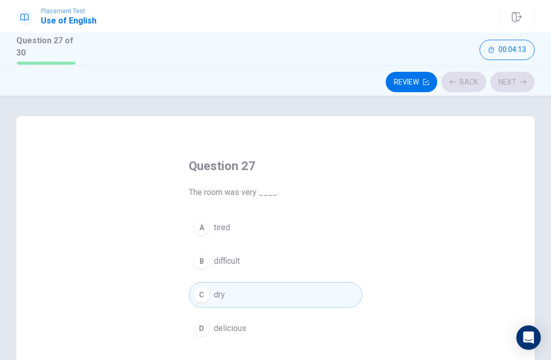
click at [522, 73] on div "Review Back Next" at bounding box center [275, 81] width 518 height 19
click at [516, 86] on button "Next" at bounding box center [512, 82] width 44 height 20
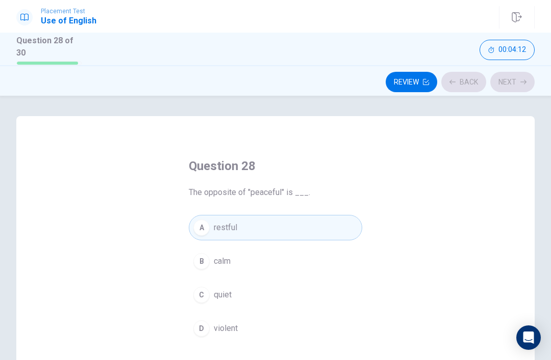
click at [515, 86] on div "Review Back Next" at bounding box center [275, 81] width 518 height 19
click at [507, 87] on div "Review Back Next" at bounding box center [275, 81] width 518 height 19
click at [513, 86] on div "Review Back Next" at bounding box center [275, 81] width 518 height 19
click at [532, 83] on button "Next" at bounding box center [512, 82] width 44 height 20
click at [530, 80] on div "Review Back Next" at bounding box center [275, 81] width 518 height 19
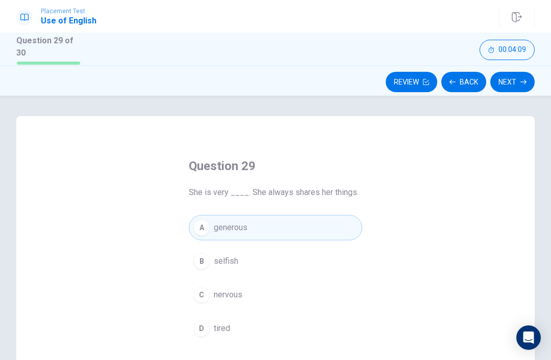
click at [531, 83] on button "Next" at bounding box center [512, 82] width 44 height 20
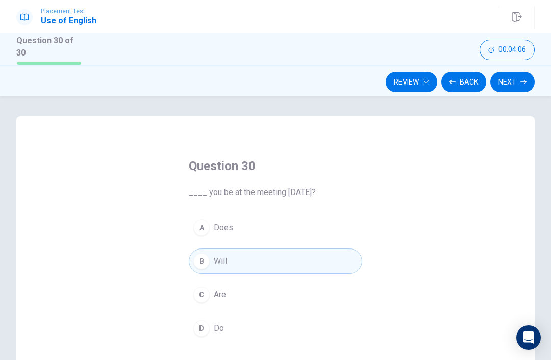
click at [519, 85] on button "Next" at bounding box center [512, 82] width 44 height 20
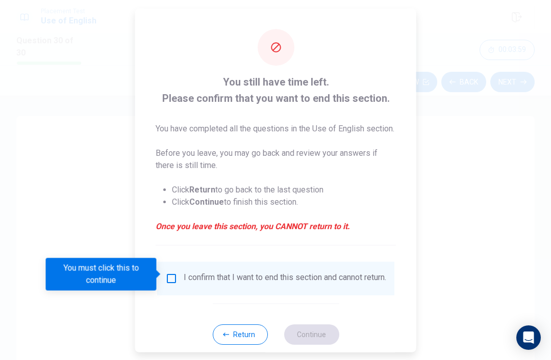
click at [175, 272] on input "You must click this to continue" at bounding box center [171, 278] width 12 height 12
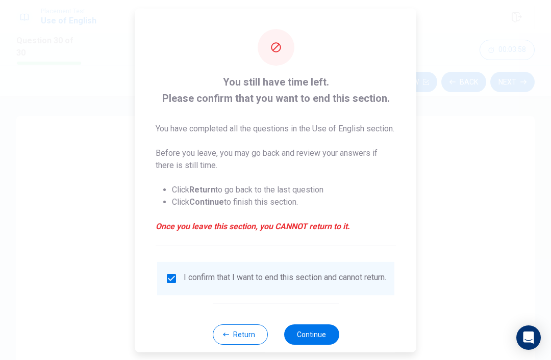
click at [309, 344] on button "Continue" at bounding box center [310, 334] width 55 height 20
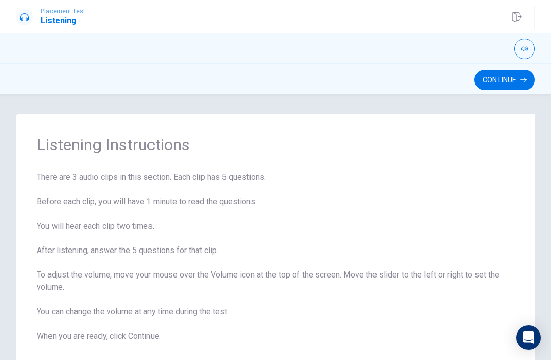
scroll to position [0, 0]
click at [531, 49] on button "button" at bounding box center [524, 49] width 20 height 20
click at [526, 68] on span at bounding box center [526, 65] width 6 height 6
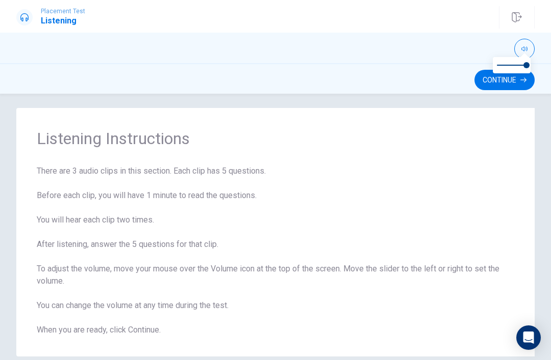
scroll to position [6, 0]
type input "1"
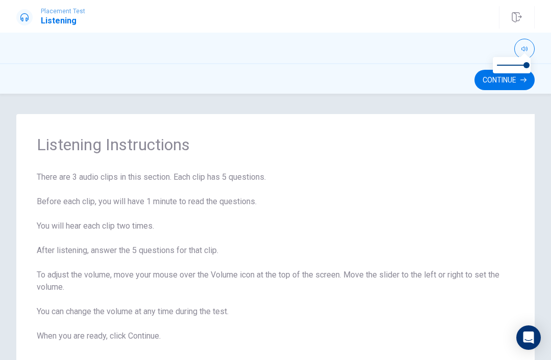
scroll to position [0, 0]
click at [508, 81] on button "Continue" at bounding box center [504, 80] width 60 height 20
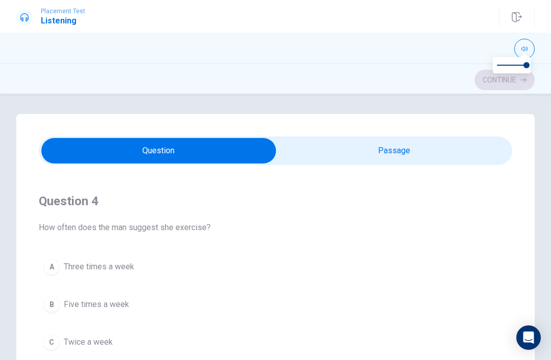
scroll to position [694, 0]
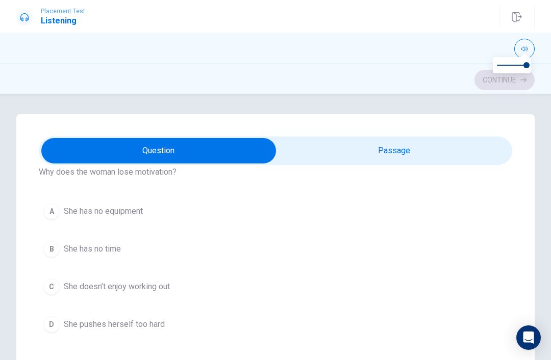
click at [438, 150] on input "checkbox" at bounding box center [159, 150] width 710 height 25
checkbox input "true"
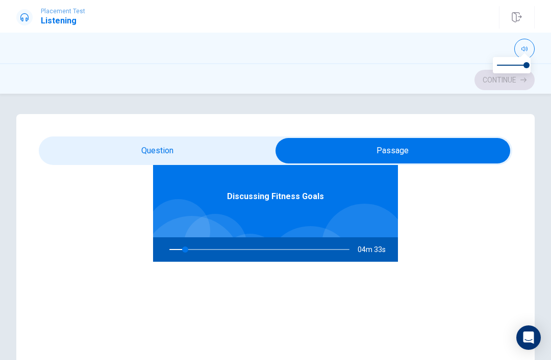
scroll to position [57, 0]
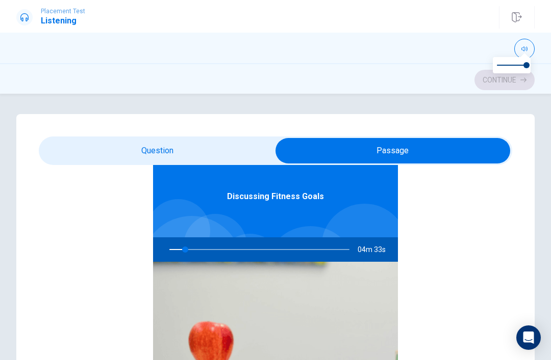
type input "9"
click at [243, 151] on input "checkbox" at bounding box center [393, 150] width 710 height 25
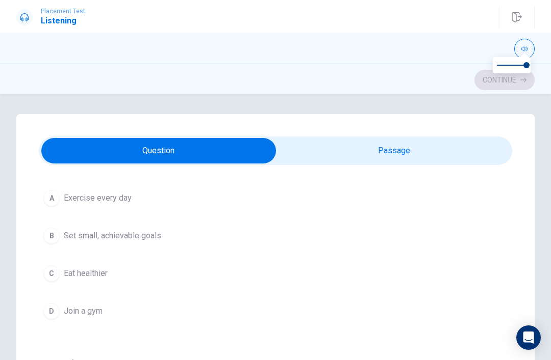
click at [397, 161] on input "checkbox" at bounding box center [159, 150] width 710 height 25
checkbox input "true"
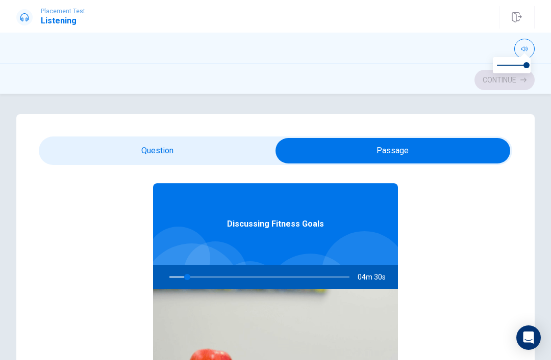
type input "10"
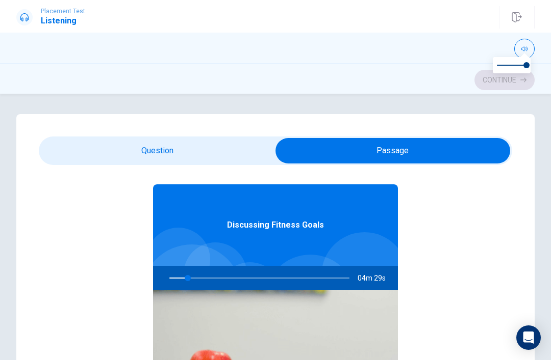
click at [237, 163] on input "checkbox" at bounding box center [393, 150] width 710 height 25
checkbox input "false"
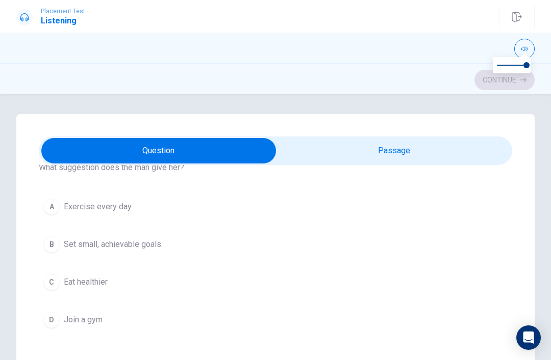
scroll to position [37, 0]
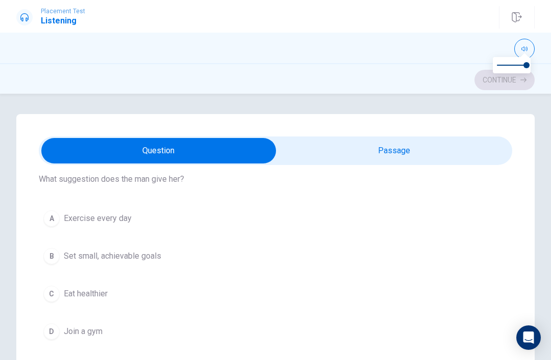
click at [95, 219] on span "Exercise every day" at bounding box center [98, 219] width 68 height 12
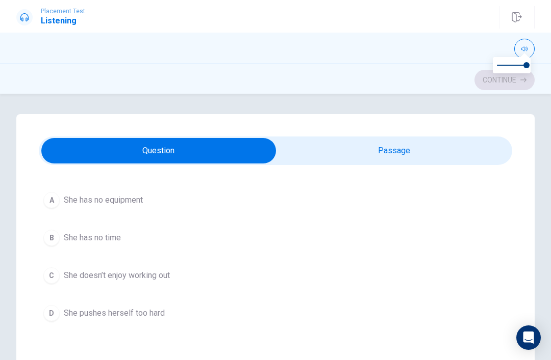
click at [172, 316] on button "D She pushes herself too hard" at bounding box center [275, 313] width 473 height 25
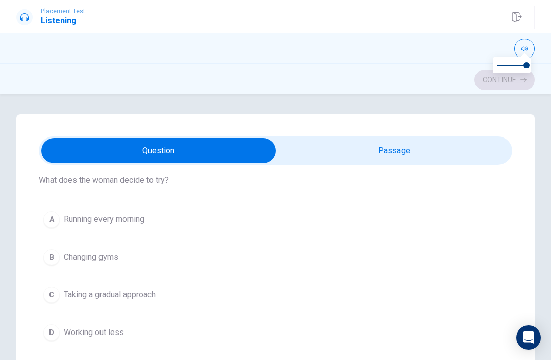
scroll to position [528, 0]
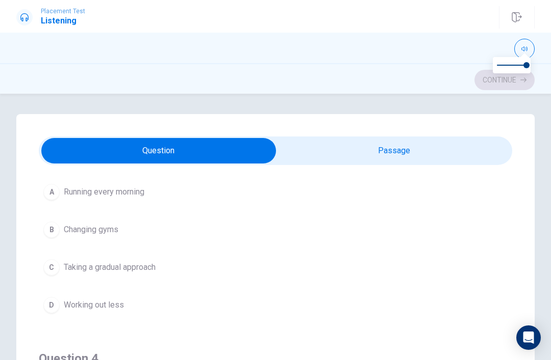
click at [152, 189] on button "A Running every morning" at bounding box center [275, 191] width 473 height 25
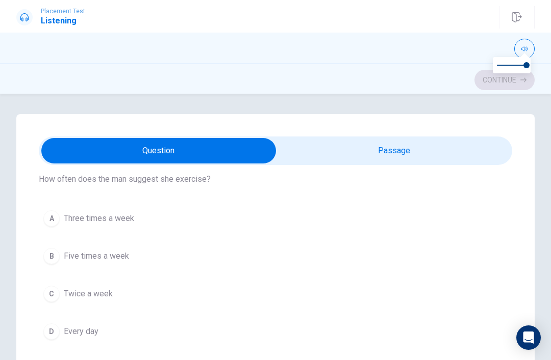
scroll to position [735, 0]
click at [148, 214] on button "A Three times a week" at bounding box center [275, 217] width 473 height 25
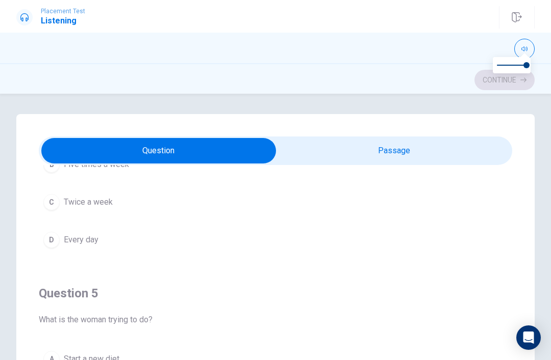
scroll to position [826, 0]
click at [60, 357] on button "A Start a new diet" at bounding box center [275, 359] width 473 height 25
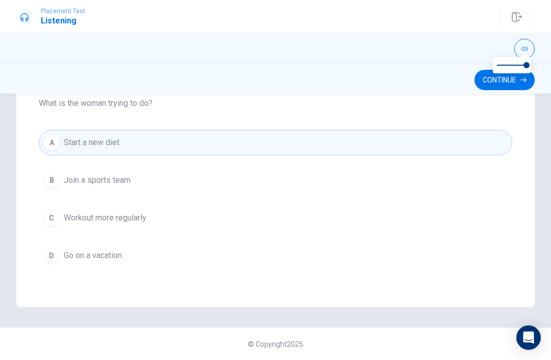
scroll to position [807, 0]
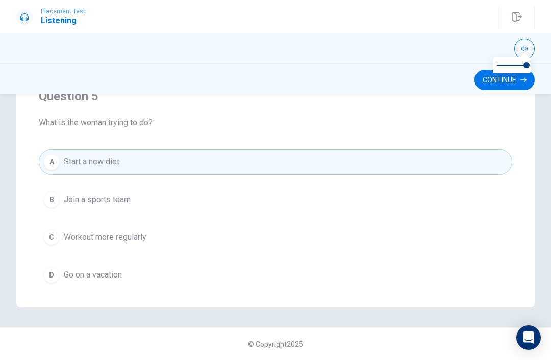
click at [200, 244] on button "C Workout more regularly" at bounding box center [275, 237] width 473 height 25
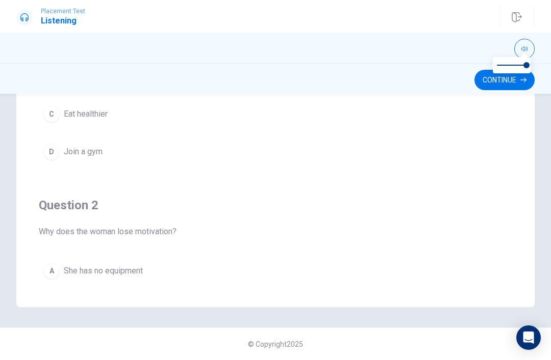
scroll to position [0, 0]
click at [293, 143] on button "D Join a gym" at bounding box center [275, 151] width 473 height 25
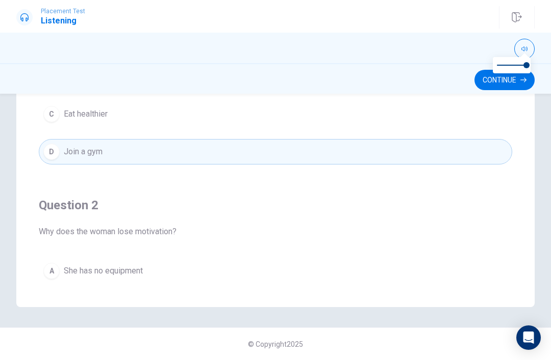
click at [501, 86] on button "Continue" at bounding box center [504, 80] width 60 height 20
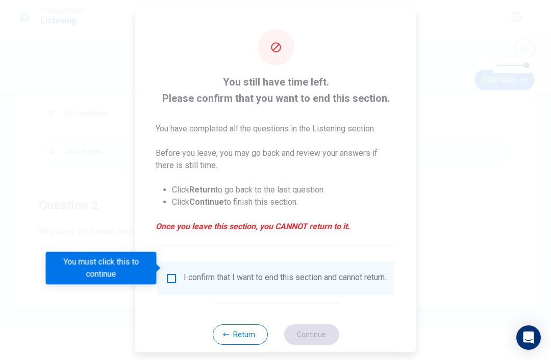
click at [171, 273] on input "You must click this to continue" at bounding box center [171, 278] width 12 height 12
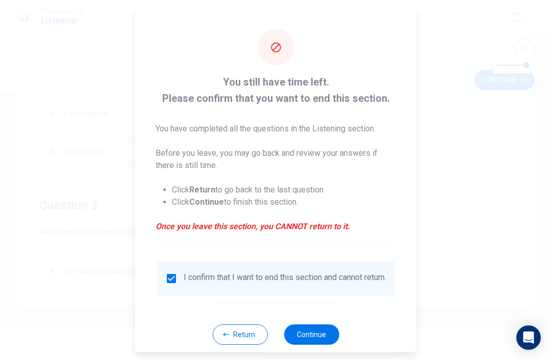
click at [330, 340] on button "Continue" at bounding box center [310, 334] width 55 height 20
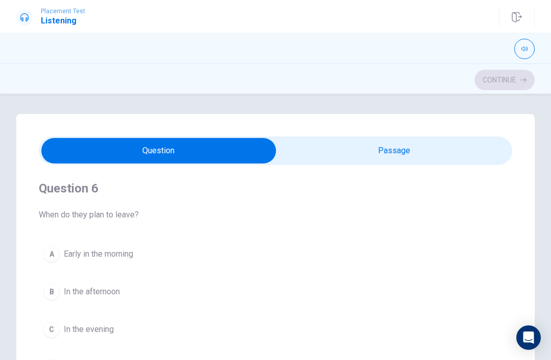
scroll to position [5, 0]
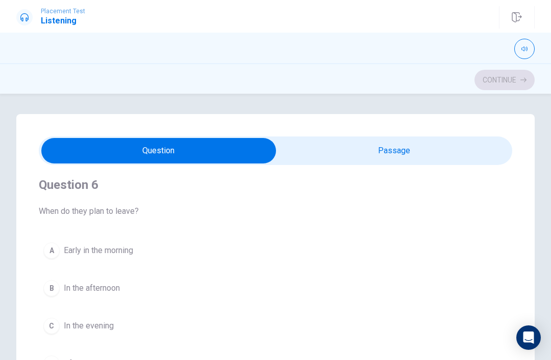
type input "7"
click at [487, 158] on input "checkbox" at bounding box center [159, 150] width 710 height 25
checkbox input "true"
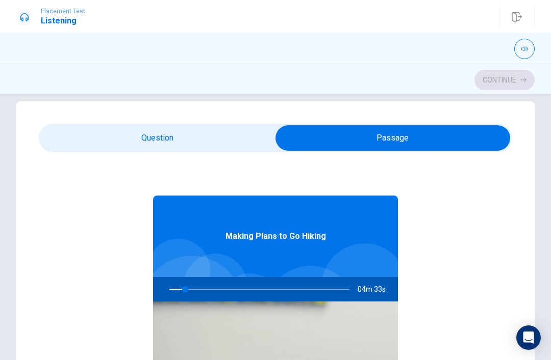
scroll to position [13, 0]
type input "9"
click at [251, 150] on input "checkbox" at bounding box center [393, 137] width 710 height 25
checkbox input "false"
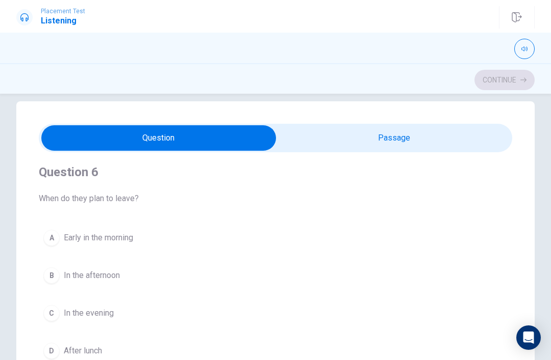
click at [212, 316] on button "C In the evening" at bounding box center [275, 313] width 473 height 25
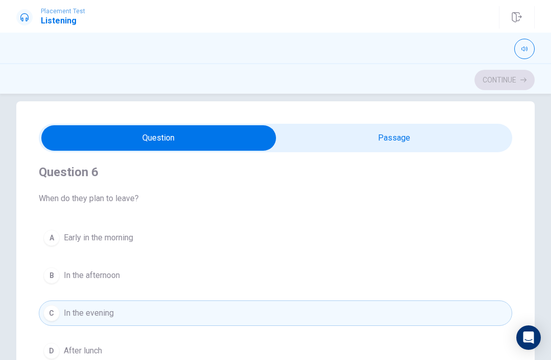
click at [218, 317] on button "C In the evening" at bounding box center [275, 313] width 473 height 25
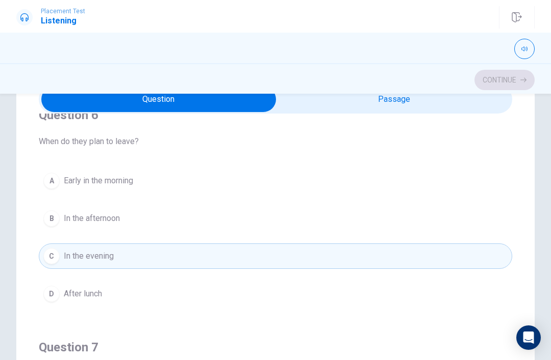
scroll to position [21, 0]
click at [62, 186] on button "A Early in the morning" at bounding box center [275, 182] width 473 height 25
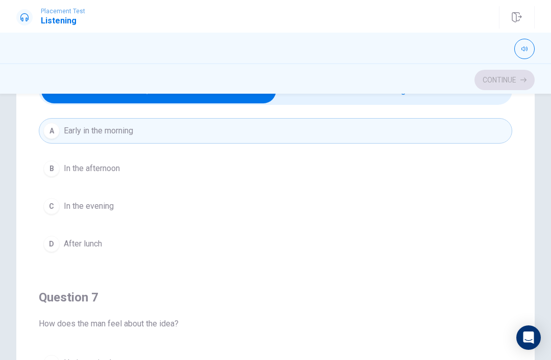
scroll to position [60, 0]
click at [56, 170] on div "B" at bounding box center [51, 169] width 16 height 16
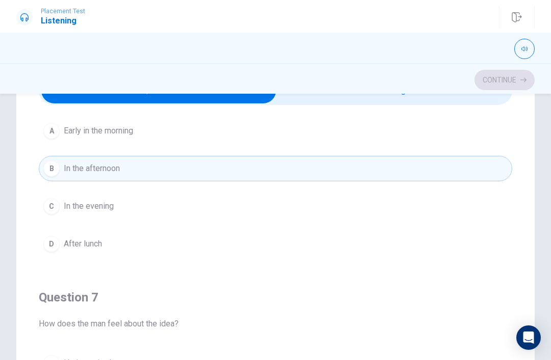
click at [56, 214] on button "C In the evening" at bounding box center [275, 206] width 473 height 25
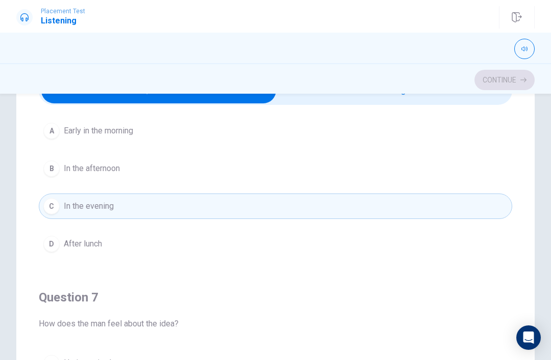
click at [52, 243] on div "D" at bounding box center [51, 244] width 16 height 16
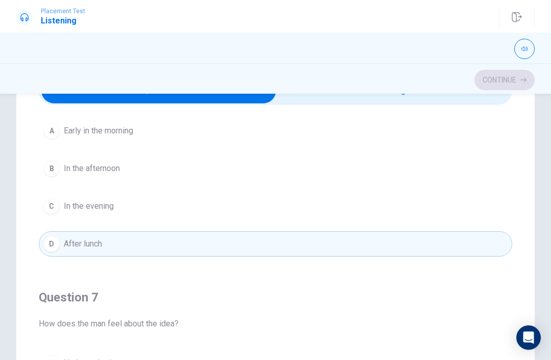
click at [55, 178] on button "B In the afternoon" at bounding box center [275, 168] width 473 height 25
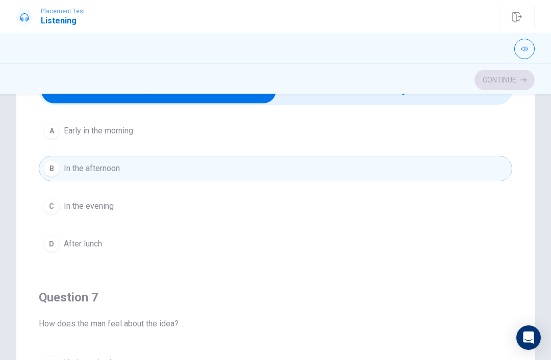
click at [46, 135] on div "A" at bounding box center [51, 131] width 16 height 16
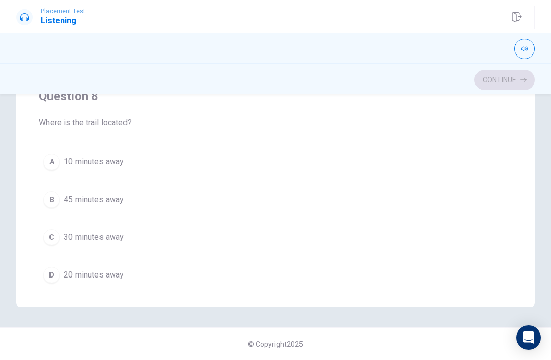
scroll to position [340, 0]
click at [51, 245] on div "C" at bounding box center [51, 239] width 16 height 16
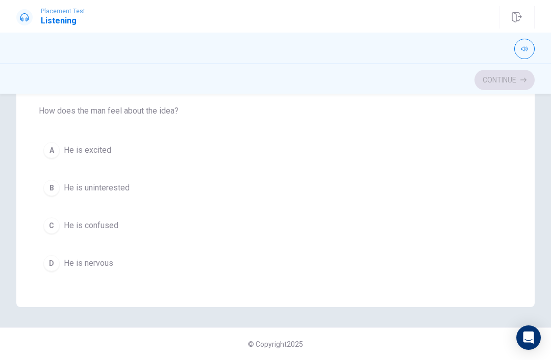
scroll to position [123, 0]
click at [48, 151] on div "A" at bounding box center [51, 148] width 16 height 16
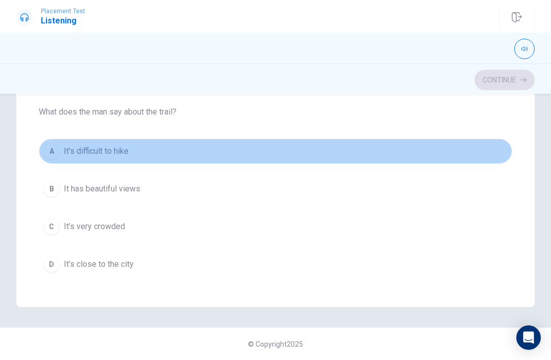
click at [45, 147] on div "A" at bounding box center [51, 151] width 16 height 16
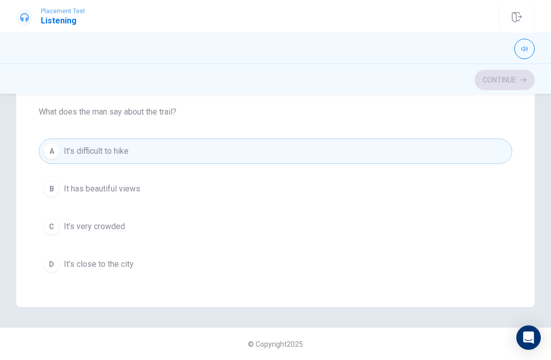
click at [55, 192] on div "B" at bounding box center [51, 189] width 16 height 16
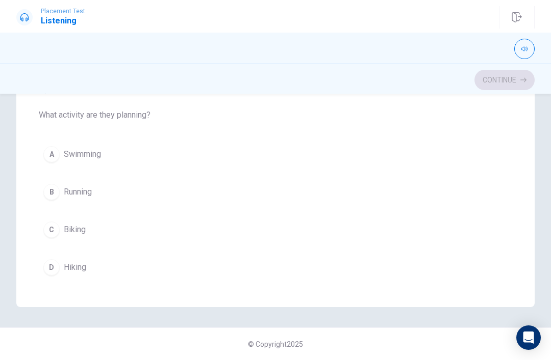
scroll to position [821, 0]
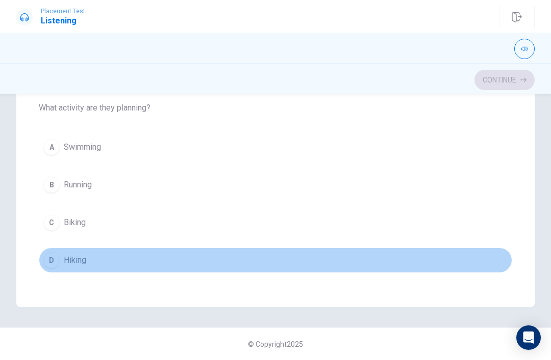
click at [48, 263] on div "D" at bounding box center [51, 260] width 16 height 16
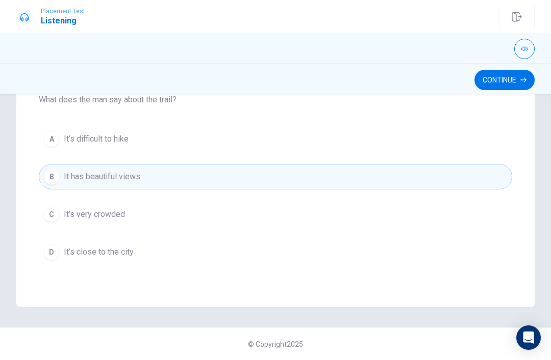
scroll to position [599, 0]
click at [526, 77] on icon "button" at bounding box center [523, 80] width 6 height 6
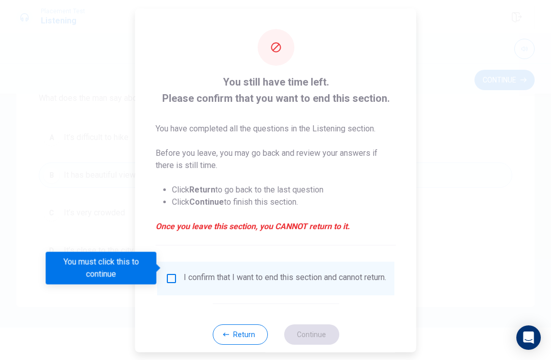
click at [232, 335] on button "Return" at bounding box center [239, 334] width 55 height 20
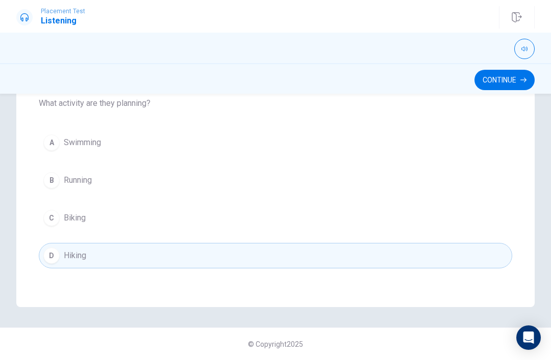
scroll to position [826, 0]
click at [515, 85] on button "Continue" at bounding box center [504, 80] width 60 height 20
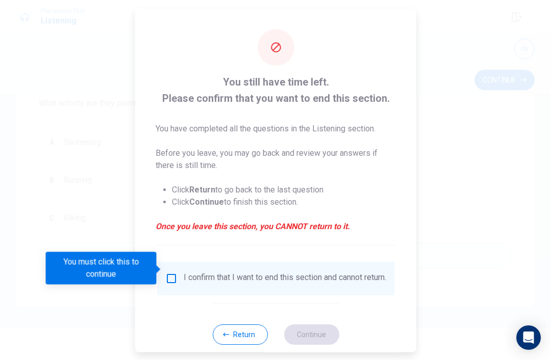
click at [179, 272] on div "I confirm that I want to end this section and cannot return." at bounding box center [275, 278] width 221 height 12
click at [173, 272] on input "You must click this to continue" at bounding box center [171, 278] width 12 height 12
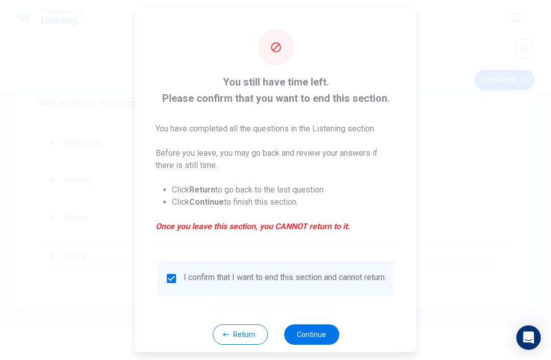
click at [306, 333] on button "Continue" at bounding box center [310, 334] width 55 height 20
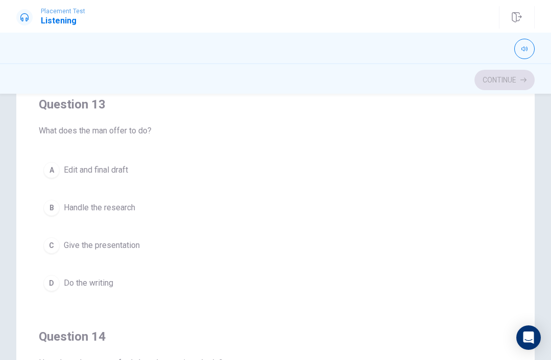
scroll to position [444, 0]
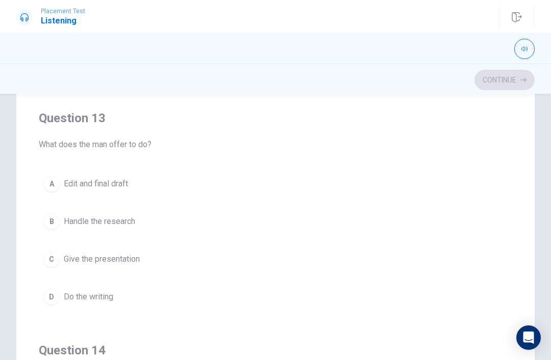
click at [132, 224] on span "Handle the research" at bounding box center [99, 222] width 71 height 12
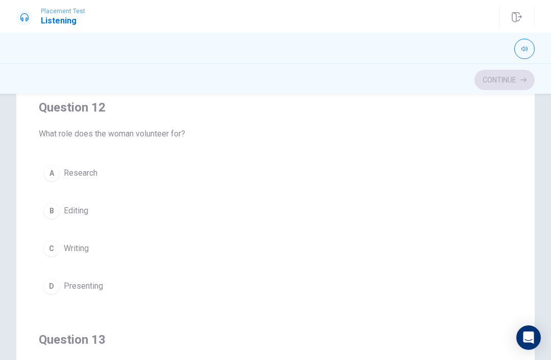
scroll to position [235, 0]
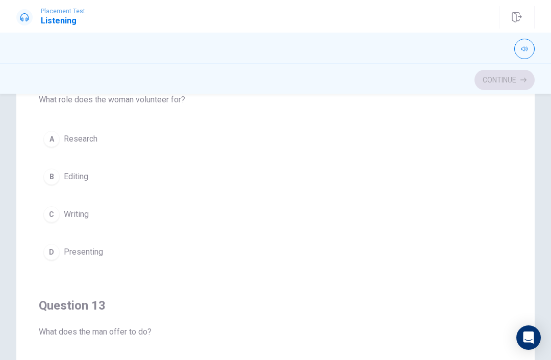
click at [189, 139] on button "A Research" at bounding box center [275, 138] width 473 height 25
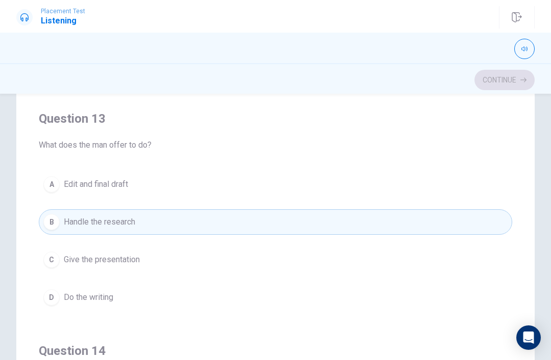
scroll to position [445, 0]
click at [162, 262] on button "C Give the presentation" at bounding box center [275, 258] width 473 height 25
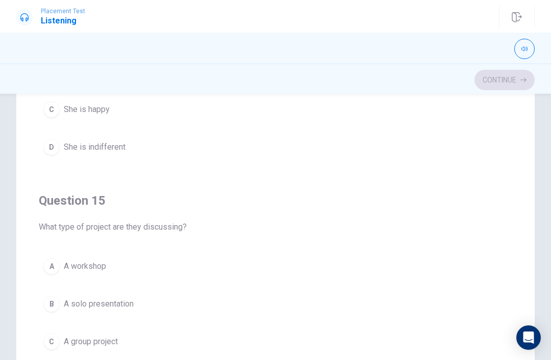
scroll to position [826, 0]
click at [117, 343] on span "A group project" at bounding box center [91, 342] width 54 height 12
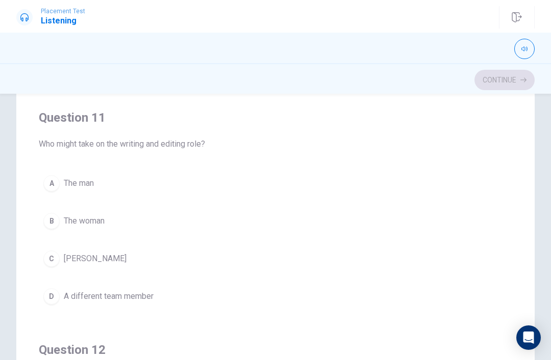
scroll to position [0, 0]
click at [160, 301] on button "D A different team member" at bounding box center [275, 296] width 473 height 25
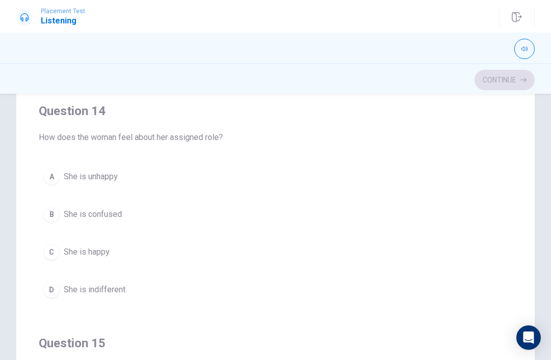
scroll to position [715, 0]
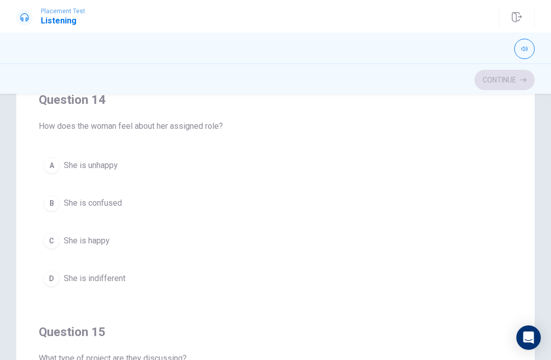
click at [57, 239] on div "C" at bounding box center [51, 241] width 16 height 16
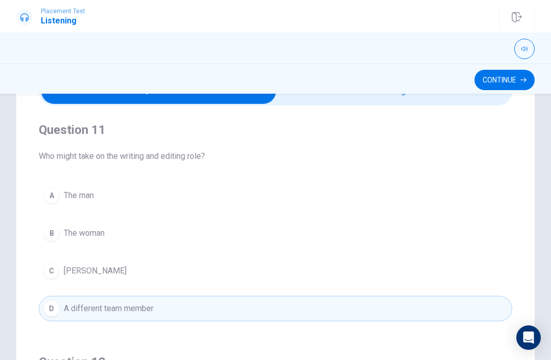
scroll to position [0, 0]
click at [59, 272] on div "C" at bounding box center [51, 271] width 16 height 16
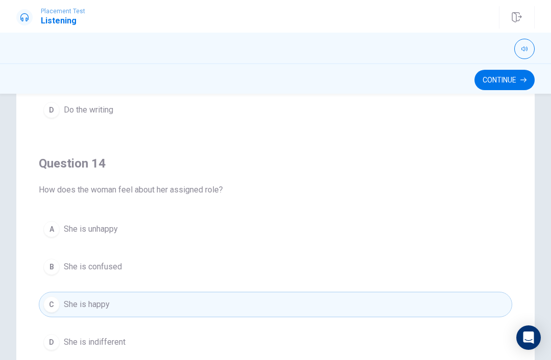
scroll to position [205, 0]
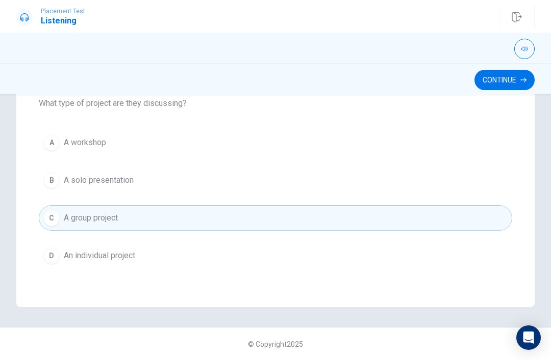
click at [525, 86] on button "Continue" at bounding box center [504, 80] width 60 height 20
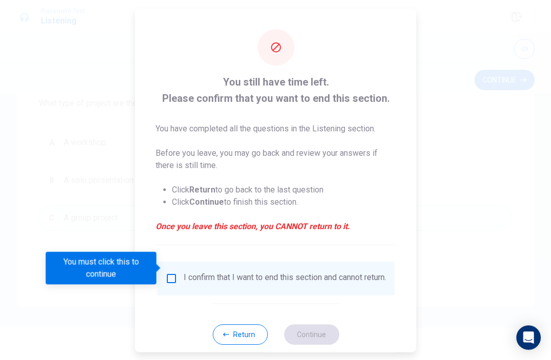
click at [166, 272] on input "You must click this to continue" at bounding box center [171, 278] width 12 height 12
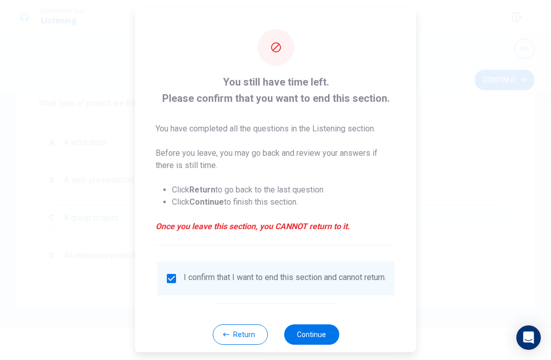
click at [325, 340] on button "Continue" at bounding box center [310, 334] width 55 height 20
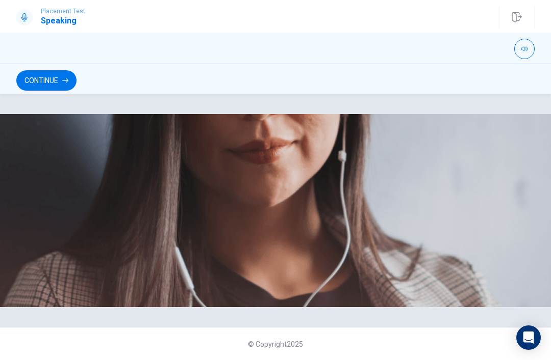
scroll to position [251, 0]
click at [35, 83] on button "Continue" at bounding box center [46, 80] width 60 height 20
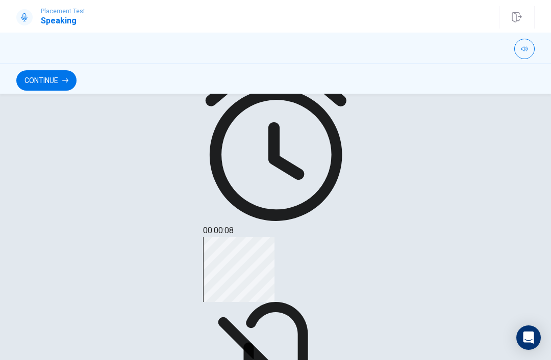
scroll to position [161, 0]
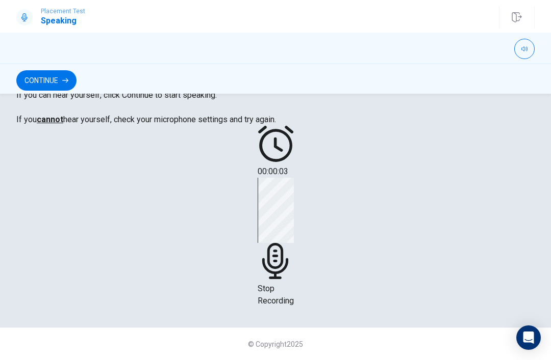
click at [287, 307] on div "Stop Recording" at bounding box center [275, 242] width 36 height 129
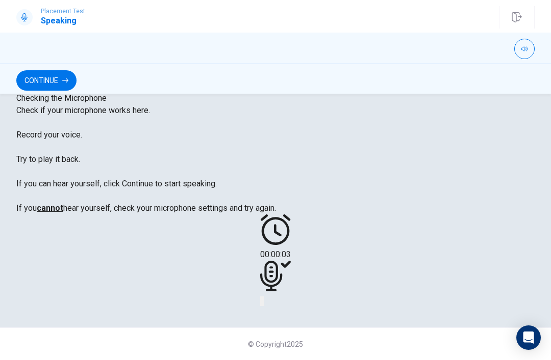
scroll to position [238, 0]
click at [262, 297] on button "Record Again" at bounding box center [261, 302] width 2 height 10
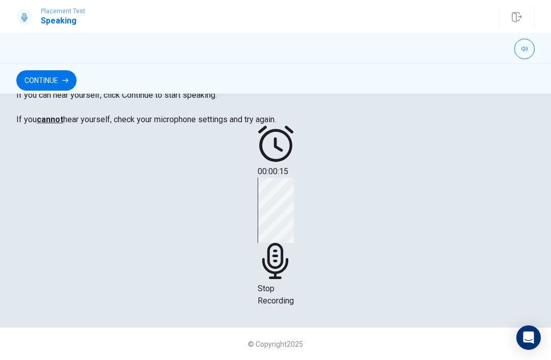
click at [273, 260] on div "Stop Recording" at bounding box center [275, 242] width 36 height 129
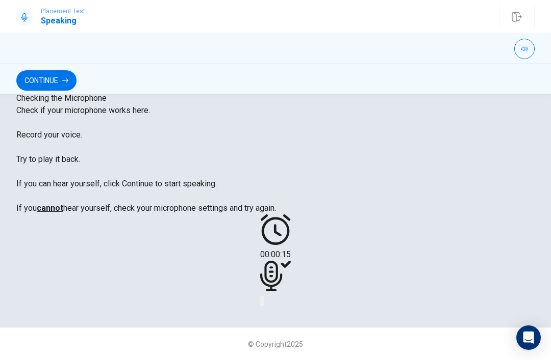
click at [262, 297] on button "Record Again" at bounding box center [261, 302] width 2 height 10
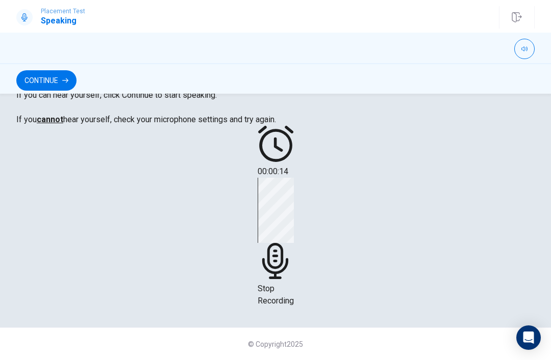
scroll to position [209, 0]
click at [286, 279] on div "Stop Recording" at bounding box center [275, 242] width 36 height 129
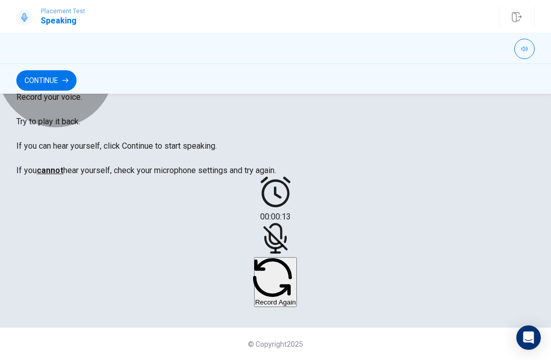
click at [293, 307] on button "Record Again" at bounding box center [275, 282] width 43 height 50
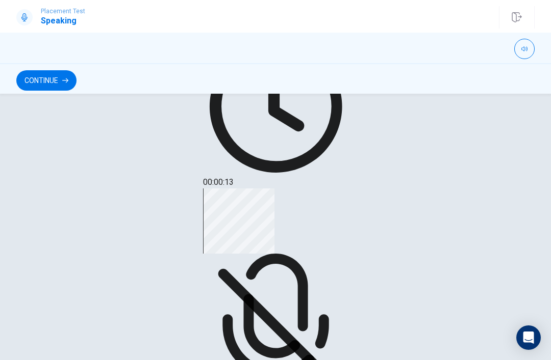
click at [280, 264] on div "Stop Recording" at bounding box center [275, 308] width 145 height 239
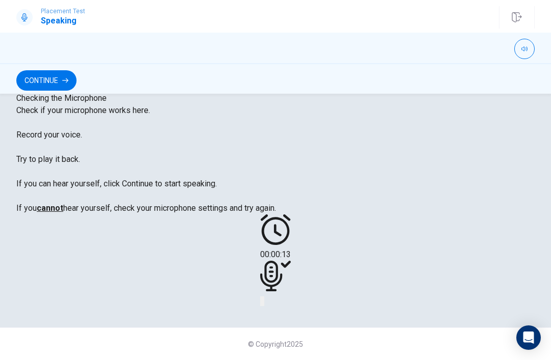
click at [264, 306] on button "Play Audio" at bounding box center [263, 302] width 2 height 10
click at [262, 306] on button "Record Again" at bounding box center [261, 302] width 2 height 10
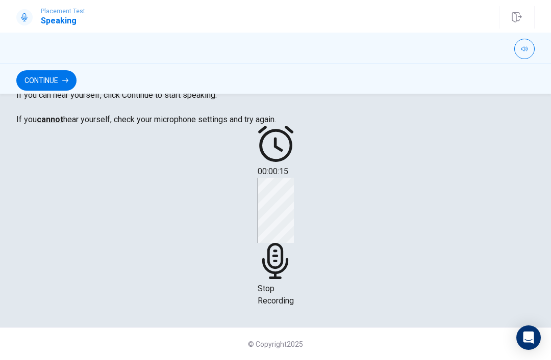
click at [287, 275] on div "Stop Recording" at bounding box center [275, 242] width 36 height 129
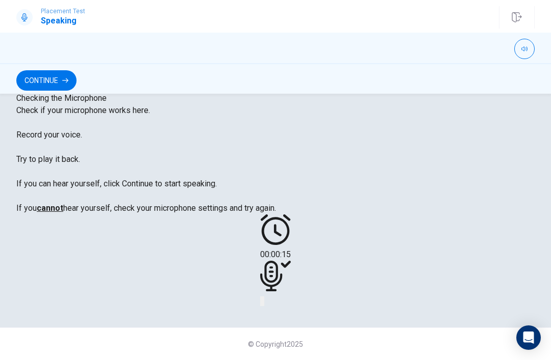
click at [264, 306] on button "Play Audio" at bounding box center [263, 302] width 2 height 10
click at [263, 304] on icon "Pause Audio" at bounding box center [263, 304] width 0 height 0
click at [285, 271] on icon at bounding box center [275, 276] width 31 height 31
click at [262, 316] on icon "Record Again" at bounding box center [267, 310] width 12 height 12
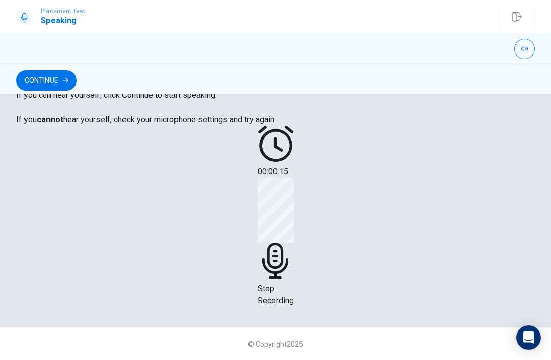
click at [279, 279] on icon at bounding box center [275, 261] width 36 height 36
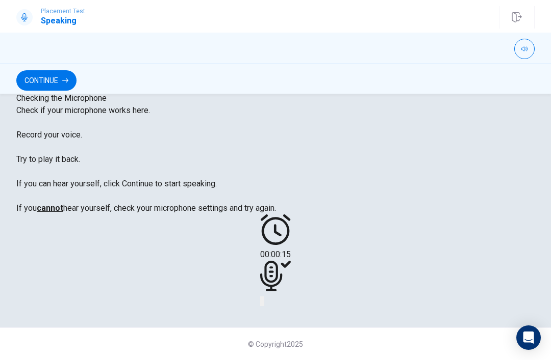
click at [289, 250] on span "00:00:15" at bounding box center [275, 255] width 31 height 10
click at [267, 316] on icon "Record Again" at bounding box center [267, 310] width 12 height 12
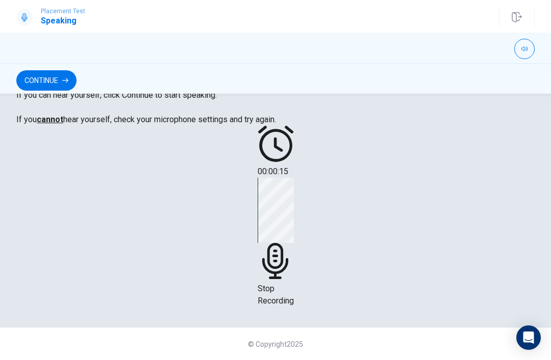
click at [281, 306] on span "Stop Recording" at bounding box center [275, 295] width 36 height 22
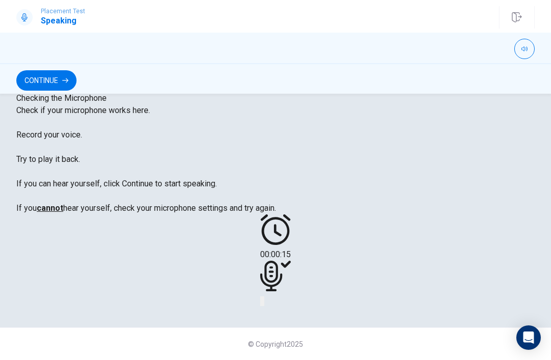
scroll to position [251, 0]
click at [264, 297] on button "Play Audio" at bounding box center [263, 302] width 2 height 10
click at [291, 272] on div "00:00:15" at bounding box center [275, 261] width 31 height 93
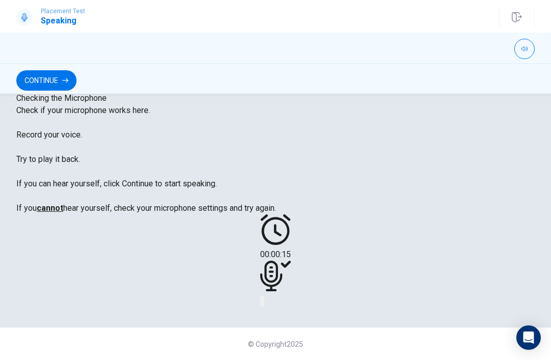
click at [260, 297] on button "Record Again" at bounding box center [261, 302] width 2 height 10
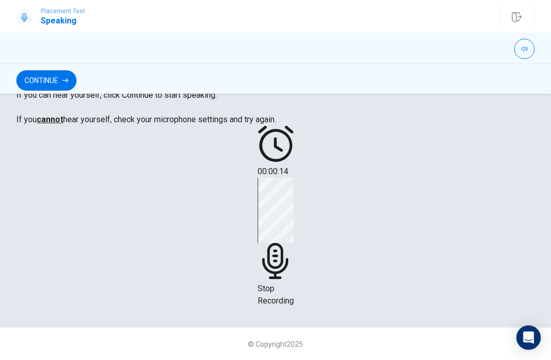
click at [275, 243] on icon at bounding box center [275, 261] width 26 height 36
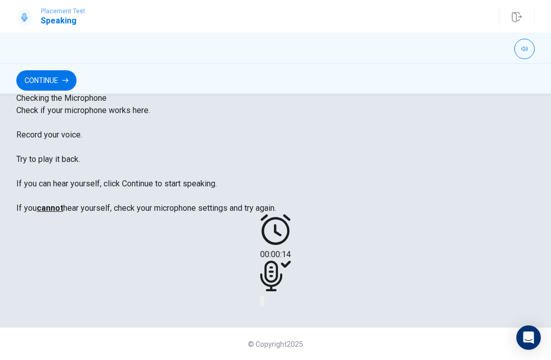
click at [261, 304] on icon "Record Again" at bounding box center [261, 304] width 0 height 0
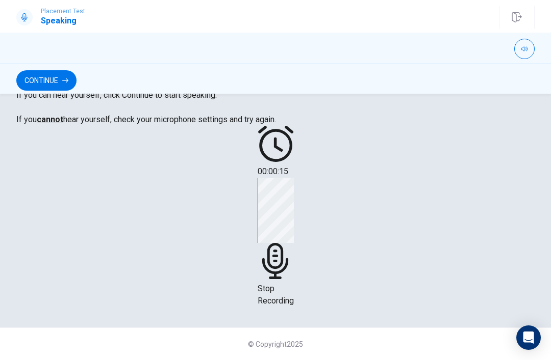
click at [273, 245] on div "Stop Recording" at bounding box center [275, 242] width 36 height 129
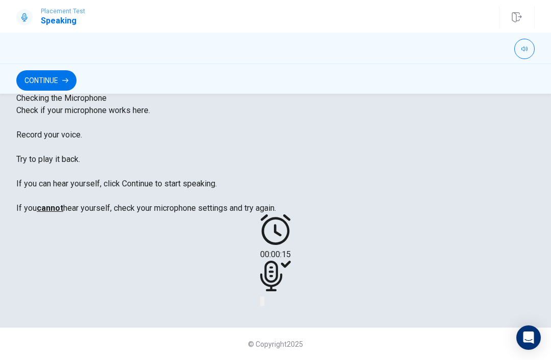
click at [278, 261] on icon at bounding box center [271, 276] width 22 height 31
click at [262, 297] on button "Record Again" at bounding box center [261, 302] width 2 height 10
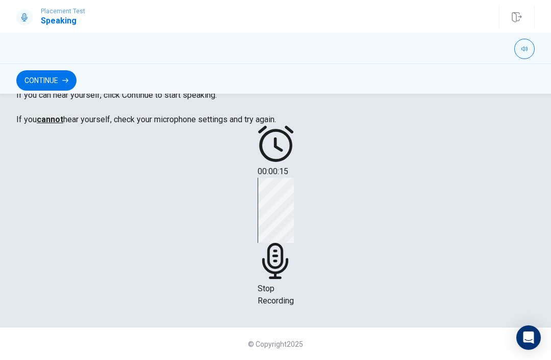
click at [281, 284] on span "Stop Recording" at bounding box center [275, 295] width 36 height 22
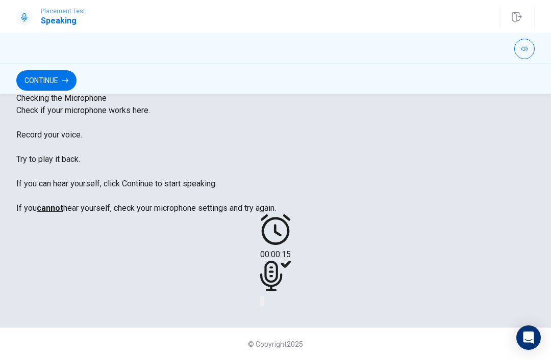
click at [264, 297] on button "Play Audio" at bounding box center [263, 302] width 2 height 10
click at [291, 295] on div at bounding box center [275, 301] width 31 height 12
click at [264, 297] on button "Play Audio" at bounding box center [263, 302] width 2 height 10
click at [263, 304] on icon "Play Audio" at bounding box center [263, 304] width 0 height 0
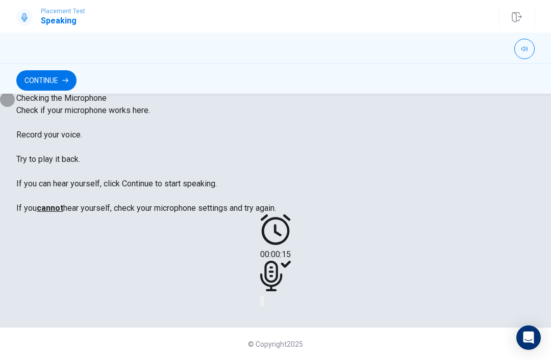
click at [263, 304] on icon "Play Audio" at bounding box center [263, 304] width 0 height 0
click at [264, 297] on button "Play Audio" at bounding box center [263, 302] width 2 height 10
click at [264, 297] on button "Pause Audio" at bounding box center [263, 302] width 2 height 10
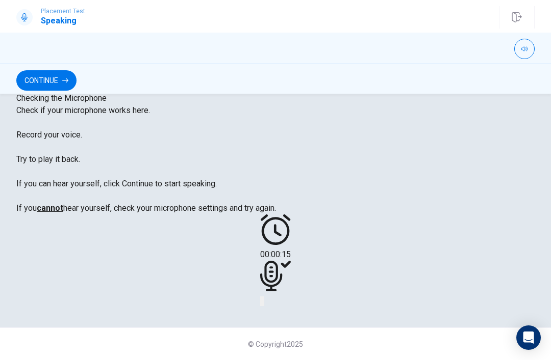
click at [264, 297] on button "Pause Audio" at bounding box center [263, 302] width 2 height 10
click at [274, 295] on div at bounding box center [275, 301] width 31 height 12
click at [261, 304] on icon "Record Again" at bounding box center [261, 304] width 0 height 0
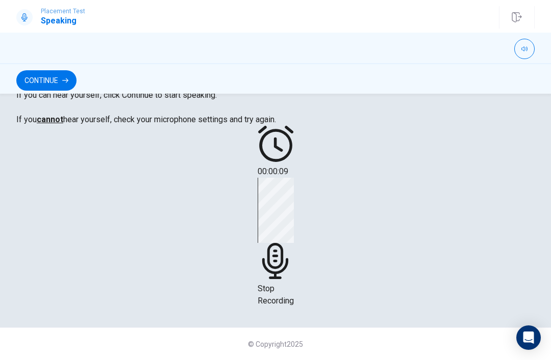
click at [269, 284] on span "Stop Recording" at bounding box center [275, 295] width 36 height 22
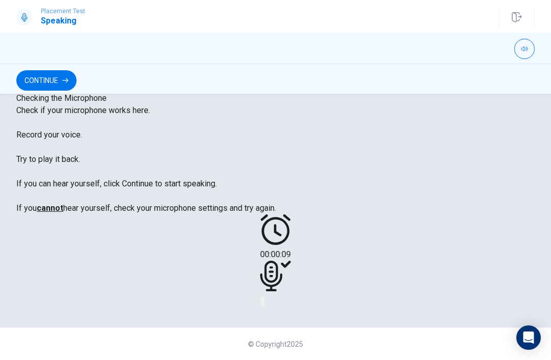
click at [263, 304] on icon "Play Audio" at bounding box center [263, 304] width 0 height 0
click at [264, 297] on button "Play Audio" at bounding box center [263, 302] width 2 height 10
click at [263, 304] on icon "Play Audio" at bounding box center [263, 304] width 0 height 0
click at [262, 297] on button "Record Again" at bounding box center [261, 302] width 2 height 10
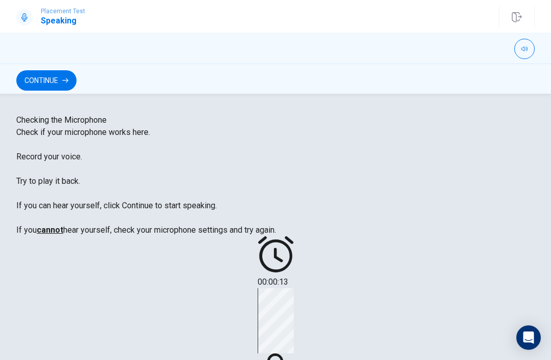
scroll to position [0, 0]
click at [48, 90] on button "Continue" at bounding box center [46, 80] width 60 height 20
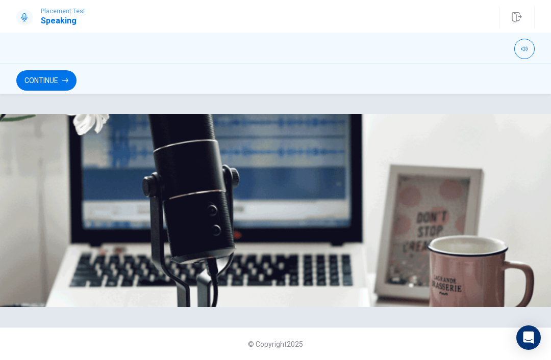
click at [45, 80] on button "Continue" at bounding box center [46, 80] width 60 height 20
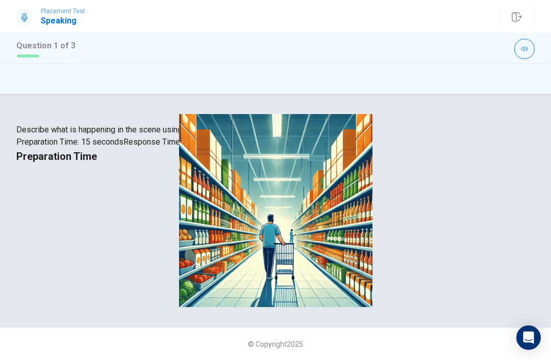
scroll to position [34, 0]
